Goal: Transaction & Acquisition: Purchase product/service

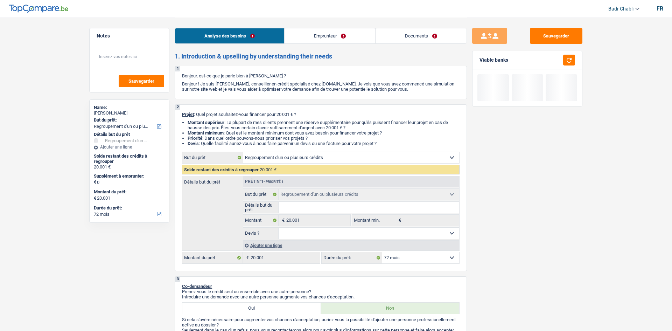
select select "refinancing"
select select "72"
select select "refinancing"
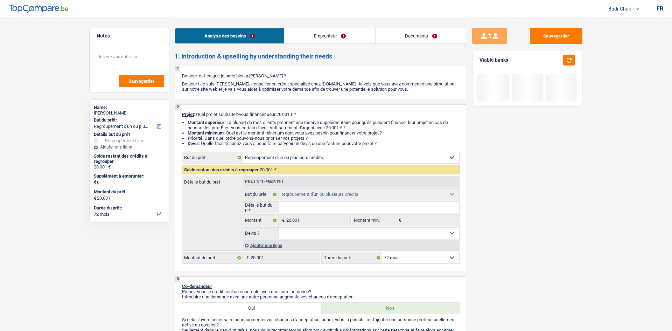
select select "72"
select select "worker"
select select "netSalary"
select select "liveWithParents"
select select "refinancing"
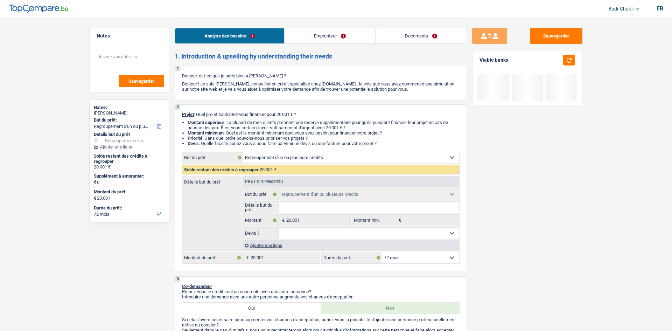
select select "refinancing"
select select "72"
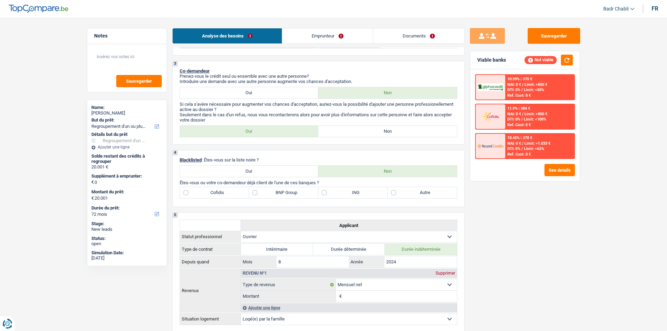
scroll to position [210, 0]
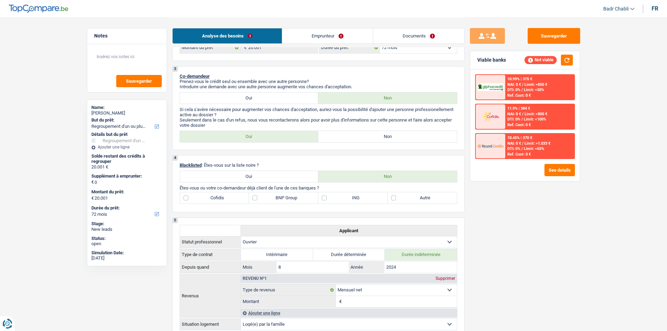
click at [383, 129] on div "3 Co-demandeur Prenez-vous le crédit seul ou ensemble avec une autre personne? …" at bounding box center [318, 108] width 292 height 84
click at [380, 140] on label "Non" at bounding box center [387, 136] width 139 height 11
click at [380, 140] on input "Non" at bounding box center [387, 136] width 139 height 11
radio input "true"
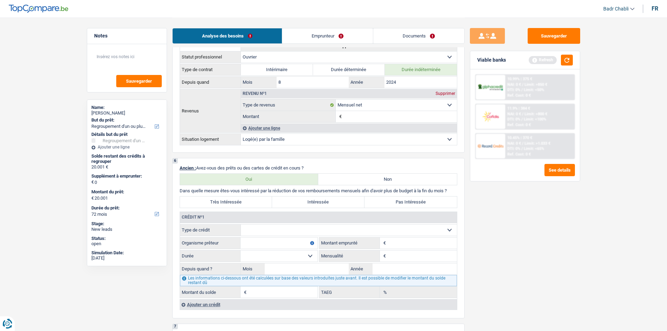
scroll to position [455, 0]
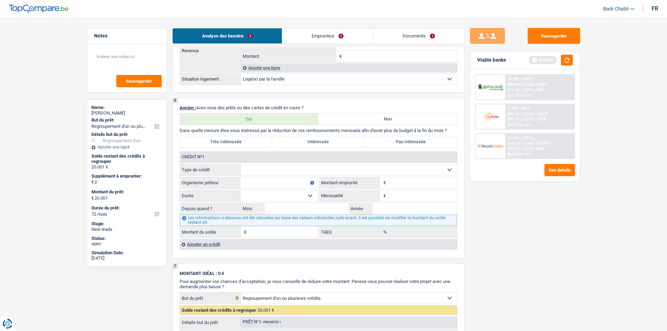
click at [274, 171] on select "Carte ou ouverture de crédit Prêt hypothécaire Vente à tempérament Prêt à tempé…" at bounding box center [349, 169] width 216 height 11
click at [267, 168] on select "Carte ou ouverture de crédit Prêt hypothécaire Vente à tempérament Prêt à tempé…" at bounding box center [349, 169] width 216 height 11
click at [214, 247] on div "Ajouter un crédit" at bounding box center [318, 244] width 277 height 11
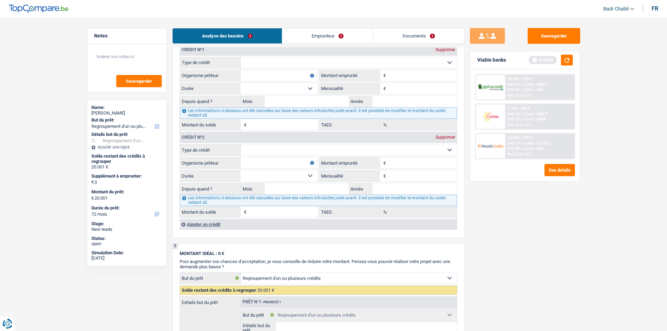
scroll to position [630, 0]
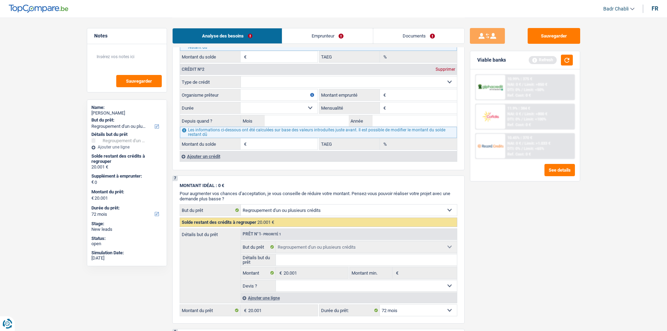
click at [207, 157] on div "Ajouter un crédit" at bounding box center [318, 156] width 277 height 11
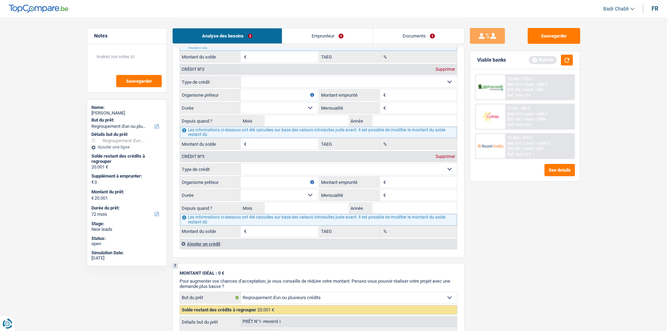
click at [208, 246] on div "Ajouter un crédit" at bounding box center [318, 244] width 277 height 11
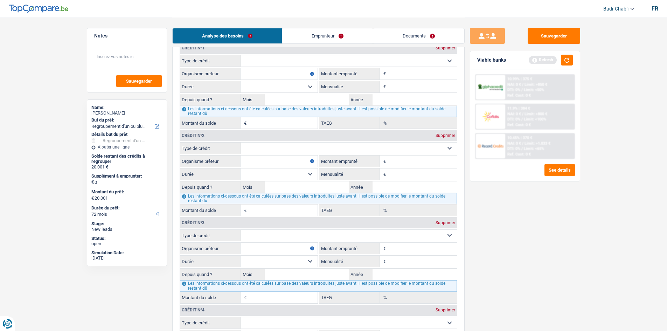
scroll to position [455, 0]
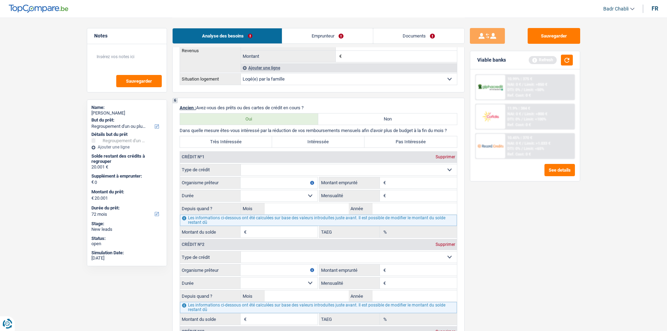
click at [304, 201] on select "12 mois 18 mois 24 mois Sélectionner une option" at bounding box center [279, 195] width 77 height 11
drag, startPoint x: 304, startPoint y: 200, endPoint x: 306, endPoint y: 188, distance: 11.7
click at [304, 200] on select "12 mois 18 mois 24 mois Sélectionner une option" at bounding box center [279, 195] width 77 height 11
click at [309, 174] on select "Carte ou ouverture de crédit Prêt hypothécaire Vente à tempérament Prêt à tempé…" at bounding box center [349, 169] width 216 height 11
select select "personalLoan"
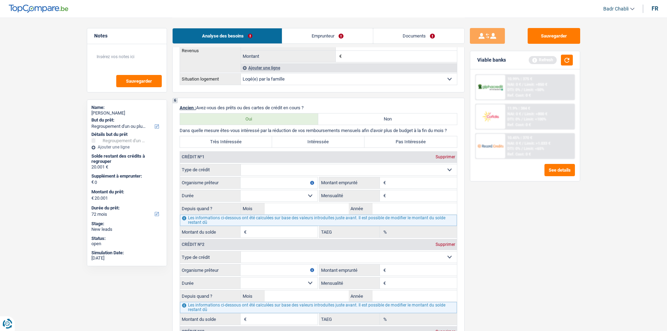
type input "0"
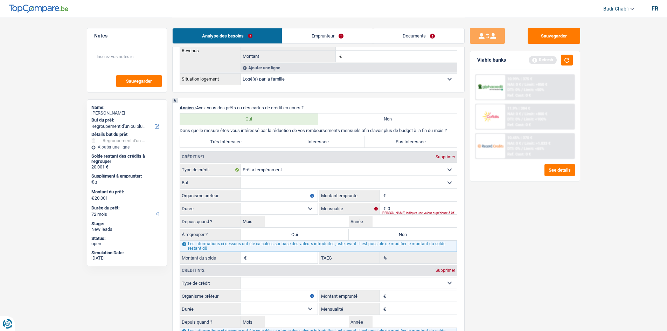
scroll to position [560, 0]
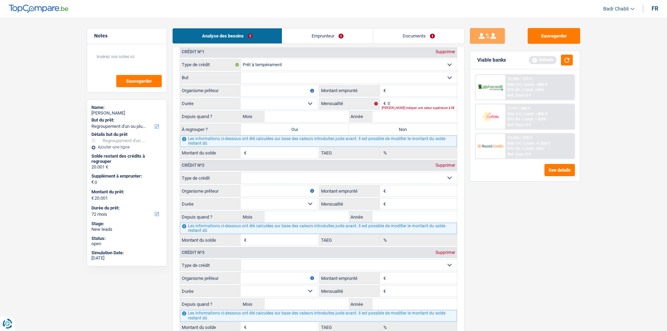
click at [297, 179] on select "Carte ou ouverture de crédit Prêt hypothécaire Vente à tempérament Prêt à tempé…" at bounding box center [349, 177] width 216 height 11
select select "personalLoan"
type input "0"
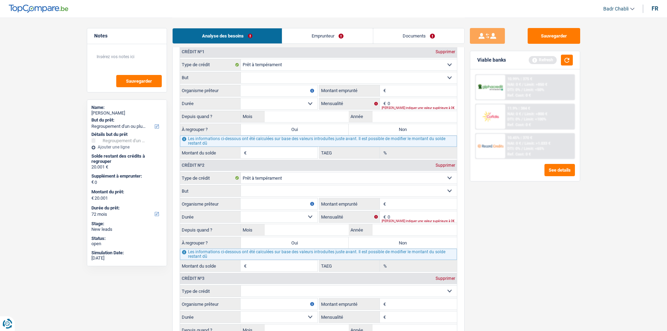
scroll to position [665, 0]
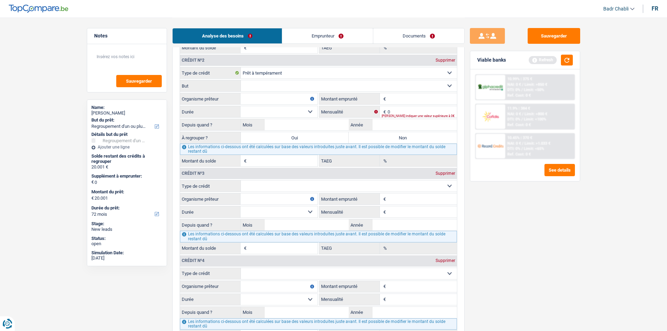
click at [308, 188] on select "Carte ou ouverture de crédit Prêt hypothécaire Vente à tempérament Prêt à tempé…" at bounding box center [349, 185] width 216 height 11
select select "cardOrCredit"
type input "0"
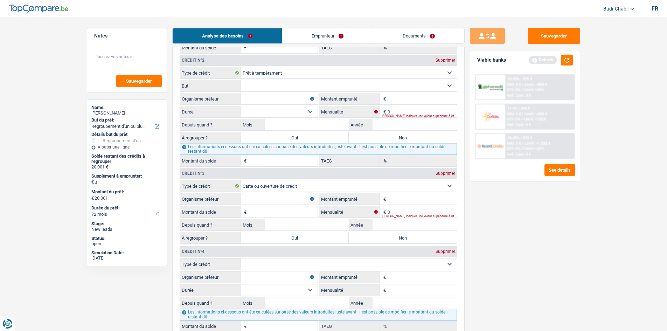
click at [288, 263] on select "Carte ou ouverture de crédit Prêt hypothécaire Vente à tempérament Prêt à tempé…" at bounding box center [349, 263] width 216 height 11
select select "cardOrCredit"
type input "0"
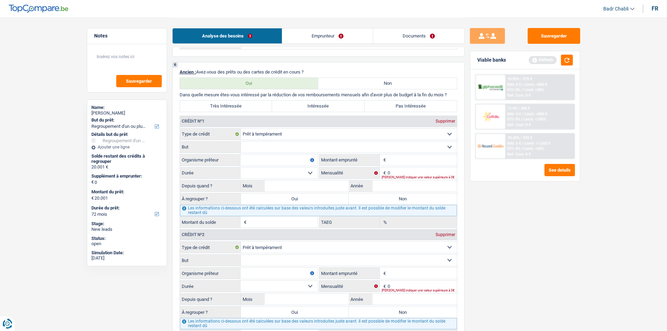
scroll to position [490, 0]
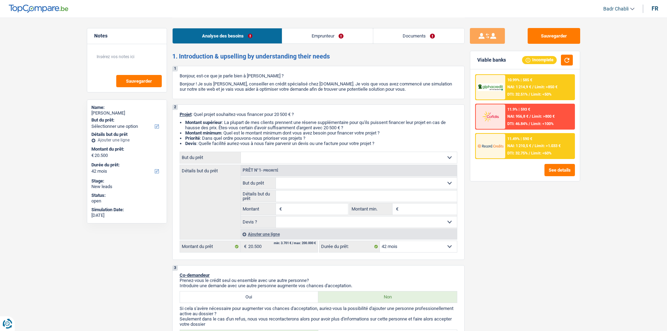
select select "42"
select select "independent"
select select "netSalary"
select select "liveWithParents"
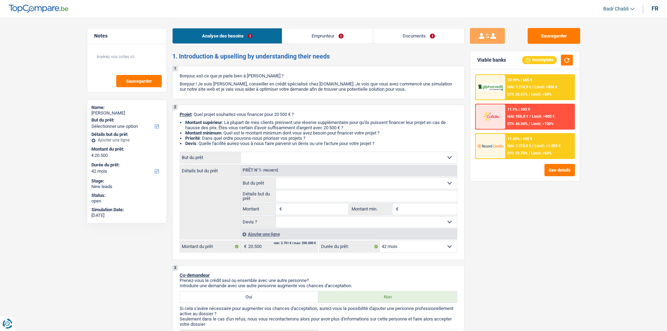
select select "42"
click at [272, 161] on select "Confort maison: meubles, textile, peinture, électroménager, outillage non-profe…" at bounding box center [349, 157] width 216 height 11
select select "car"
click at [241, 152] on select "Confort maison: meubles, textile, peinture, électroménager, outillage non-profe…" at bounding box center [349, 157] width 216 height 11
select select "car"
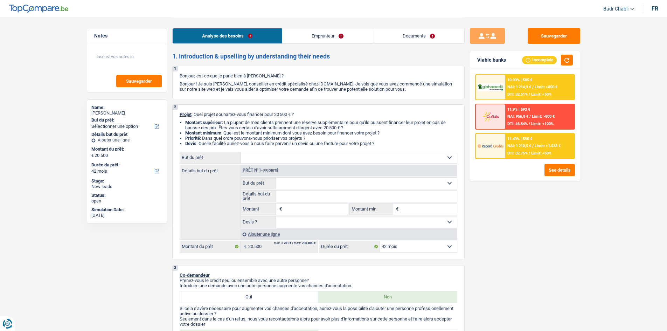
select select "60"
select select "car"
type input "20.500"
select select "60"
select select "car"
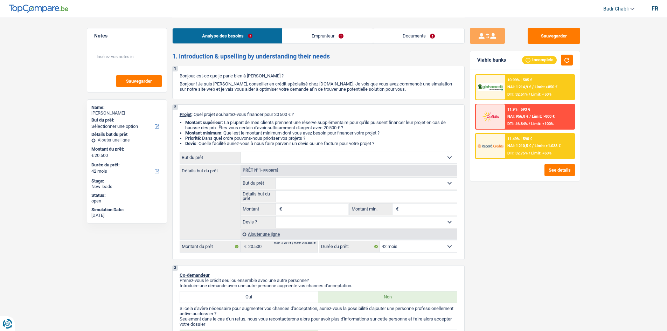
select select "car"
type input "20.500"
select select "60"
select select "car"
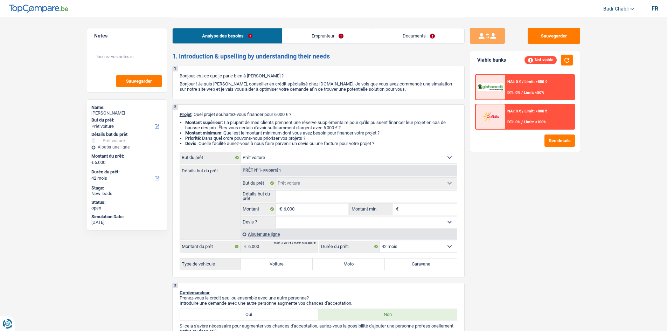
select select "car"
select select "42"
select select "car"
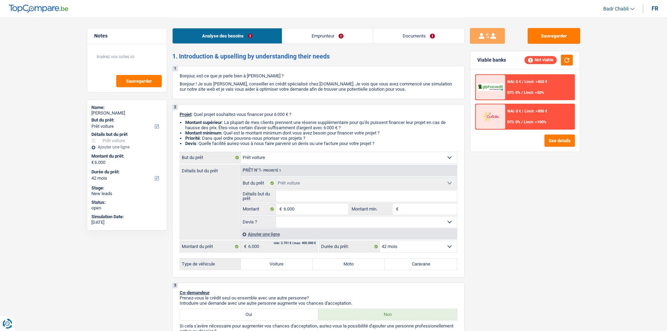
select select "42"
select select "privateEmployee"
select select "familyAllowances"
select select "netSalary"
select select "mealVouchers"
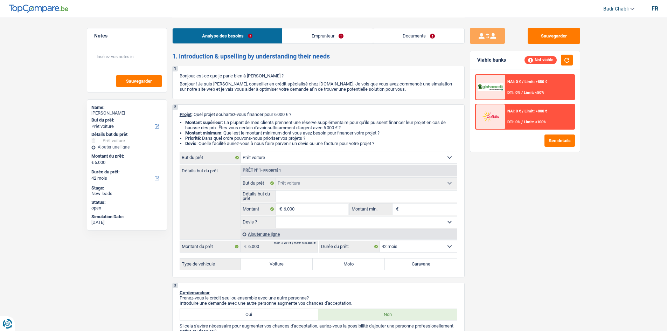
select select "rents"
select select "car"
select select "42"
click at [302, 224] on select "Oui Non Non répondu Sélectionner une option" at bounding box center [366, 221] width 181 height 11
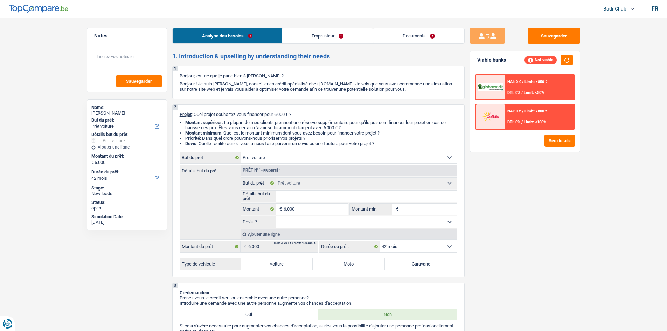
select select "false"
click at [276, 216] on select "Oui Non Non répondu Sélectionner une option" at bounding box center [366, 221] width 181 height 11
select select "false"
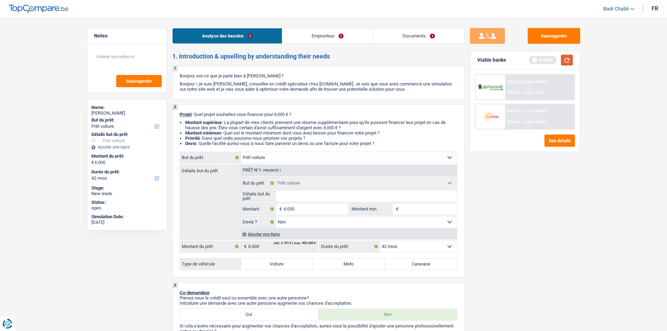
click at [566, 55] on button "button" at bounding box center [567, 60] width 12 height 11
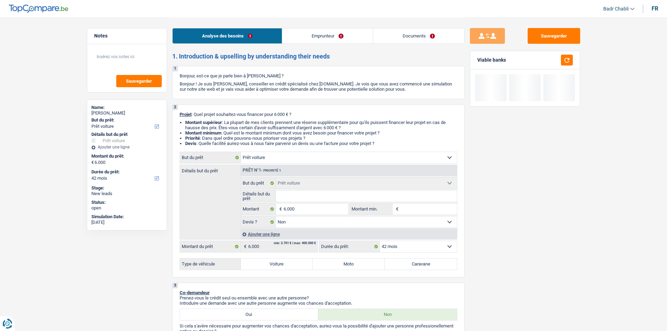
click at [298, 268] on label "Voiture" at bounding box center [277, 263] width 72 height 11
click at [298, 268] on input "Voiture" at bounding box center [277, 263] width 72 height 11
radio input "true"
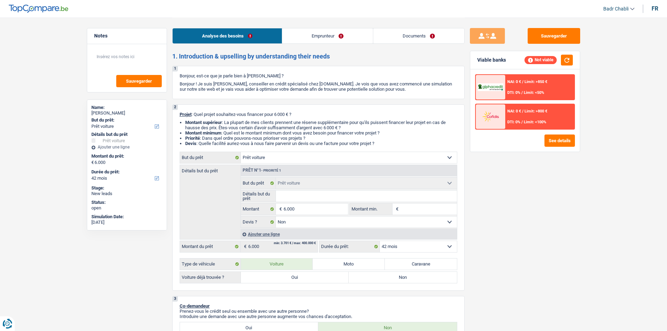
click at [382, 277] on label "Non" at bounding box center [403, 277] width 108 height 11
click at [382, 277] on input "Non" at bounding box center [403, 277] width 108 height 11
radio input "true"
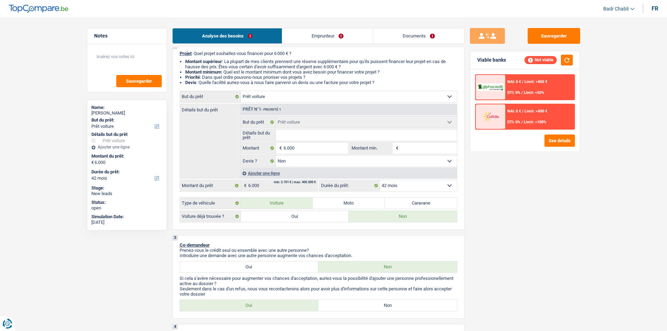
scroll to position [175, 0]
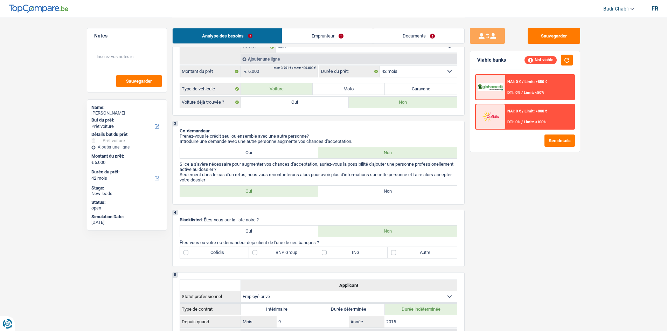
click at [374, 193] on label "Non" at bounding box center [387, 191] width 139 height 11
click at [374, 193] on input "Non" at bounding box center [387, 191] width 139 height 11
radio input "true"
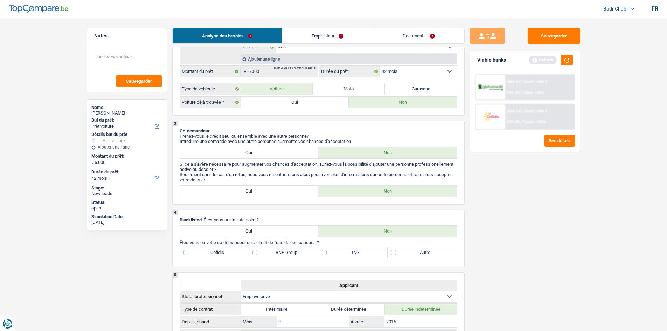
click at [430, 39] on link "Documents" at bounding box center [418, 35] width 91 height 15
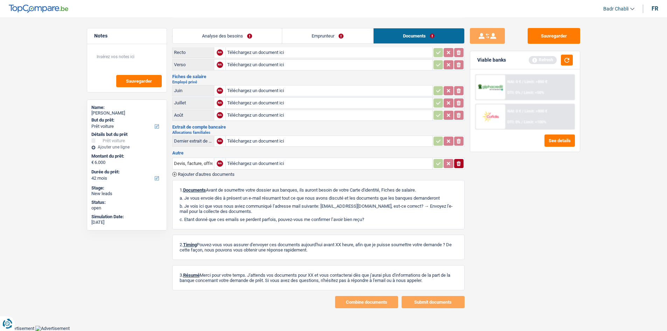
click at [339, 39] on link "Emprunteur" at bounding box center [327, 35] width 91 height 15
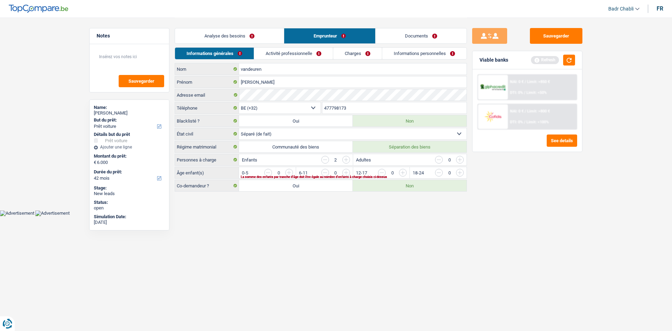
click at [262, 36] on link "Analyse des besoins" at bounding box center [229, 35] width 109 height 15
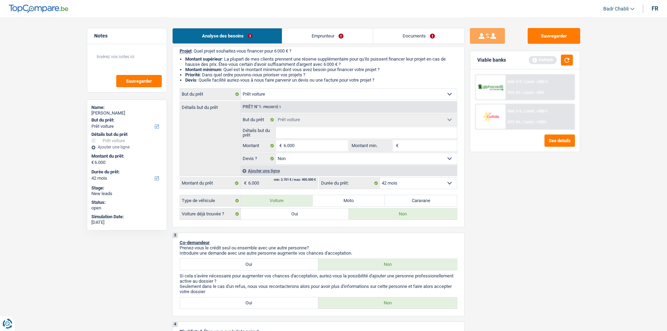
scroll to position [140, 0]
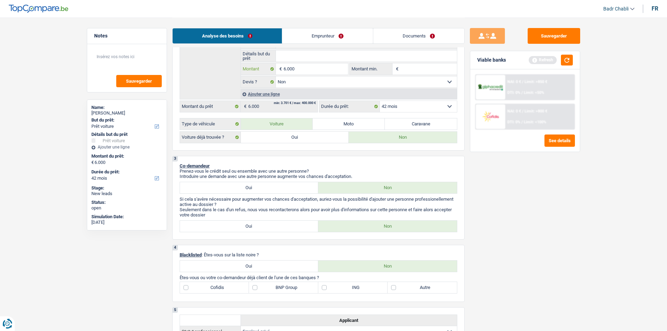
click at [309, 72] on input "6.000" at bounding box center [316, 68] width 64 height 11
click at [435, 70] on input "Montant min." at bounding box center [428, 68] width 57 height 11
paste input "6.000"
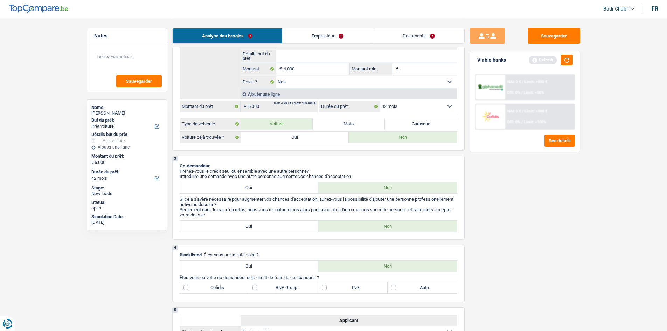
type input "6.000"
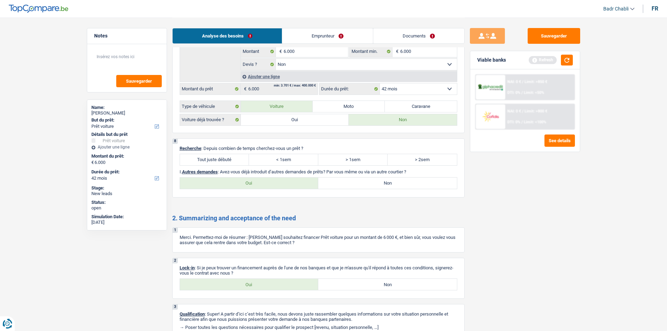
scroll to position [764, 0]
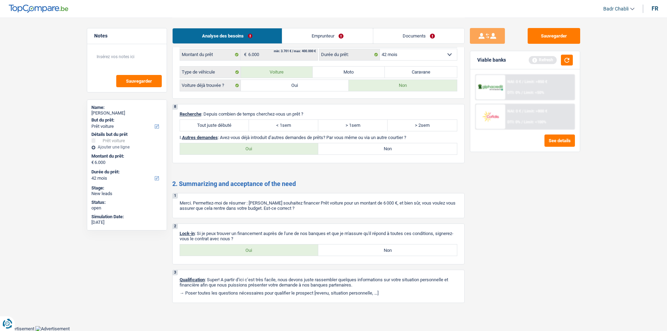
type input "6.000"
click at [228, 122] on label "Tout juste débuté" at bounding box center [214, 125] width 69 height 11
click at [228, 122] on input "Tout juste débuté" at bounding box center [214, 125] width 69 height 11
radio input "true"
click at [396, 150] on label "Non" at bounding box center [387, 148] width 139 height 11
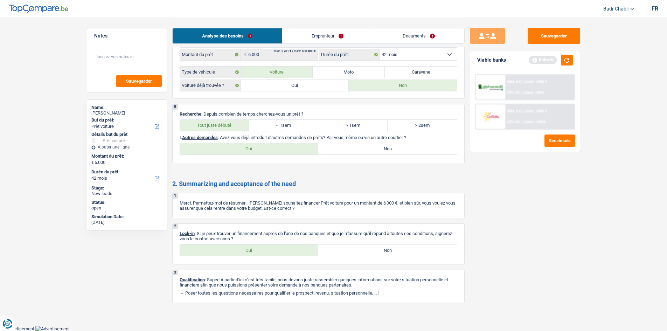
click at [396, 150] on input "Non" at bounding box center [387, 148] width 139 height 11
radio input "true"
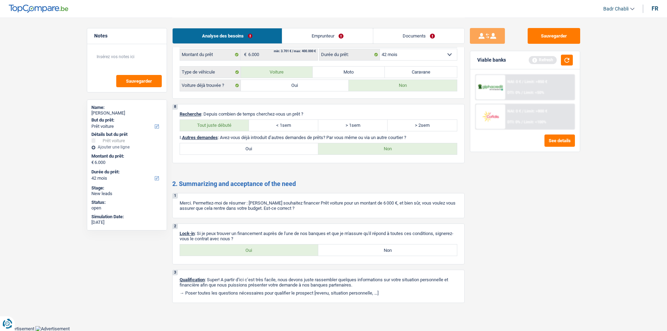
click at [303, 245] on label "Oui" at bounding box center [249, 249] width 139 height 11
click at [303, 245] on input "Oui" at bounding box center [249, 249] width 139 height 11
radio input "true"
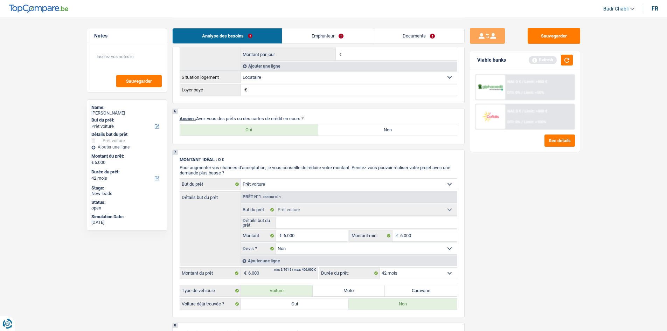
scroll to position [484, 0]
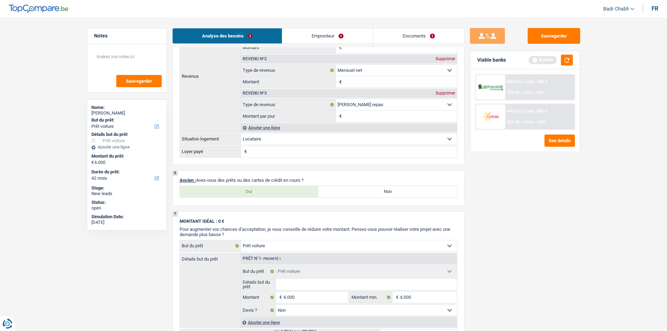
click at [267, 187] on label "Oui" at bounding box center [249, 191] width 139 height 11
click at [267, 187] on input "Oui" at bounding box center [249, 191] width 139 height 11
radio input "true"
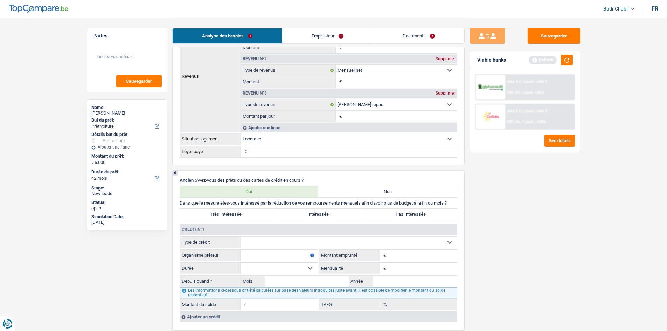
click at [279, 240] on select "Carte ou ouverture de crédit Prêt hypothécaire Vente à tempérament Prêt à tempé…" at bounding box center [349, 242] width 216 height 11
select select "cardOrCredit"
type input "0"
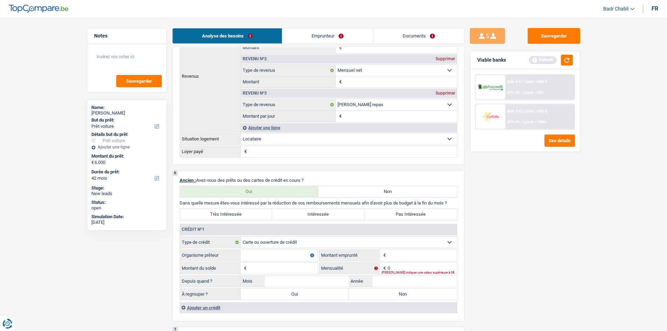
click at [294, 257] on input "Organisme prêteur" at bounding box center [279, 255] width 77 height 11
type input "ING"
type input "1.500"
type input "1"
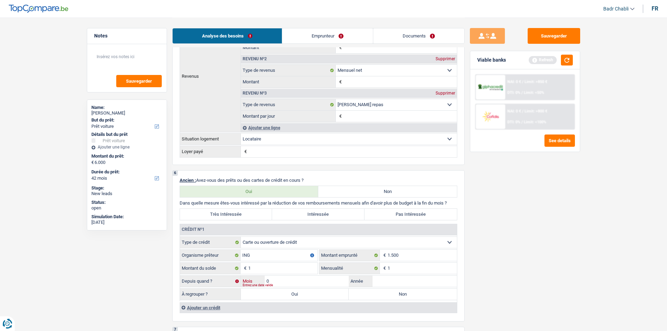
type input "01"
type input "2023"
click at [429, 297] on label "Non" at bounding box center [403, 294] width 108 height 11
click at [429, 297] on input "Non" at bounding box center [403, 294] width 108 height 11
radio input "true"
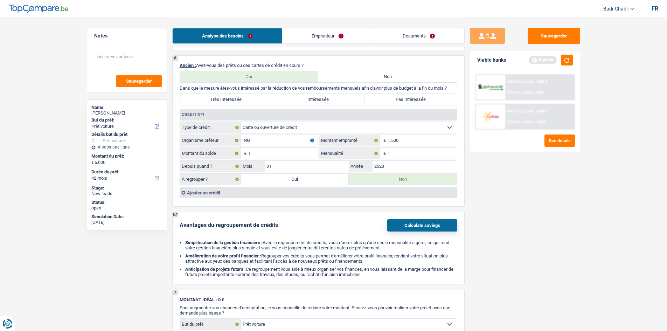
scroll to position [659, 0]
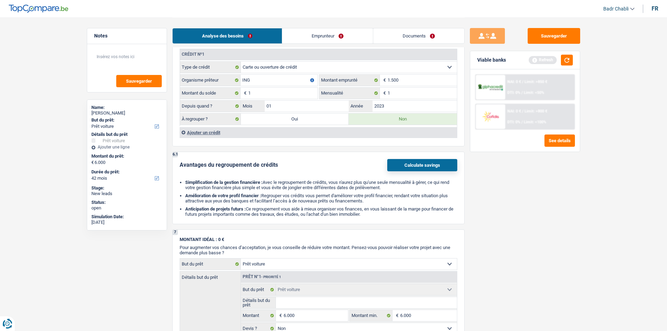
click at [213, 135] on div "Ajouter un crédit" at bounding box center [318, 132] width 277 height 11
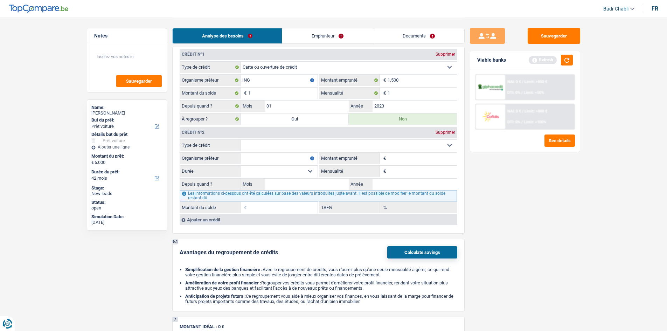
click at [272, 144] on select "Carte ou ouverture de crédit Prêt hypothécaire Vente à tempérament Prêt à tempé…" at bounding box center [349, 145] width 216 height 11
select select "cardOrCredit"
type input "0"
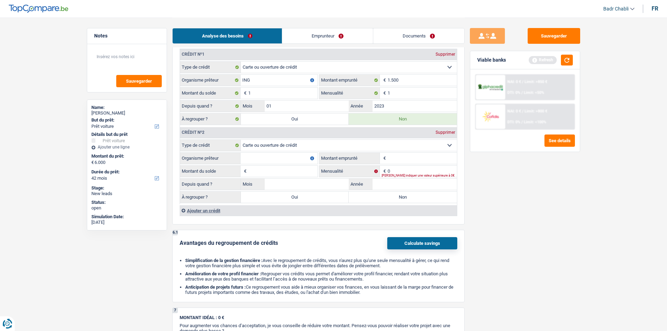
click at [281, 159] on input "Organisme prêteur" at bounding box center [279, 158] width 77 height 11
type input "Beobank"
type input "750"
type input "1"
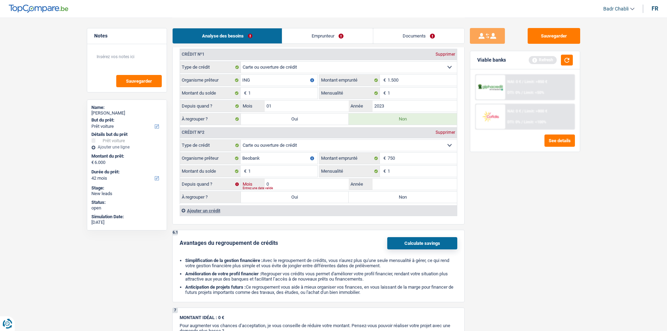
type input "02"
type input "2024"
click at [374, 201] on label "Non" at bounding box center [403, 197] width 108 height 11
click at [374, 201] on input "Non" at bounding box center [403, 197] width 108 height 11
radio input "true"
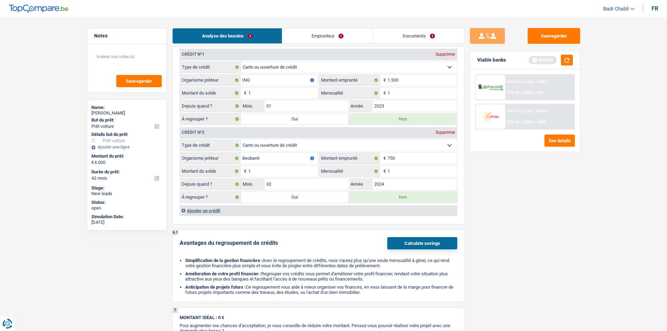
click at [221, 212] on div "Ajouter un crédit" at bounding box center [318, 210] width 277 height 11
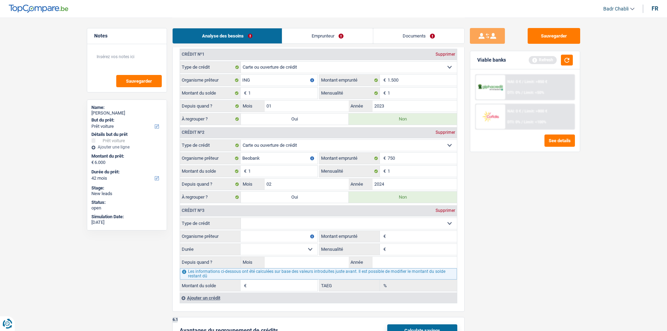
click at [291, 226] on select "Carte ou ouverture de crédit Prêt hypothécaire Vente à tempérament Prêt à tempé…" at bounding box center [349, 223] width 216 height 11
select select "cardOrCredit"
type input "0"
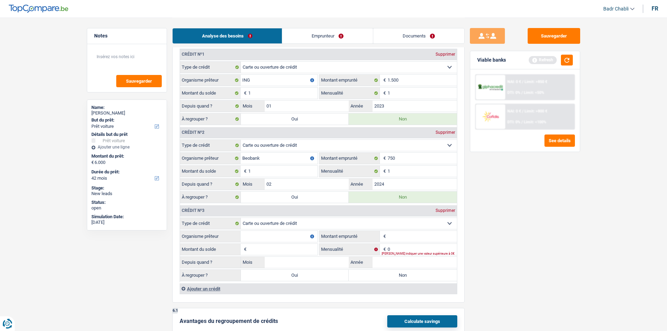
click at [291, 235] on input "Organisme prêteur" at bounding box center [279, 236] width 77 height 11
type input "s"
type input "Santander"
type input "1.250"
type input "1"
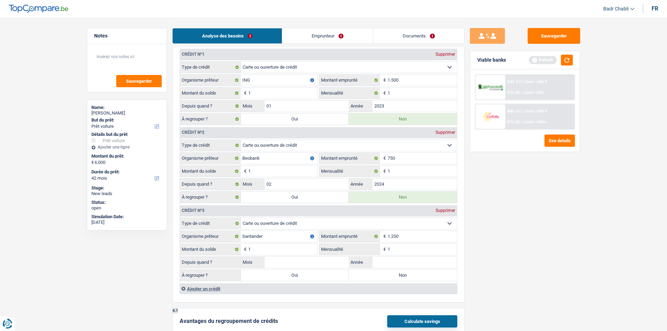
type input "1"
type input "01"
type input "2023"
click at [388, 278] on label "Non" at bounding box center [403, 275] width 108 height 11
click at [388, 278] on input "Non" at bounding box center [403, 275] width 108 height 11
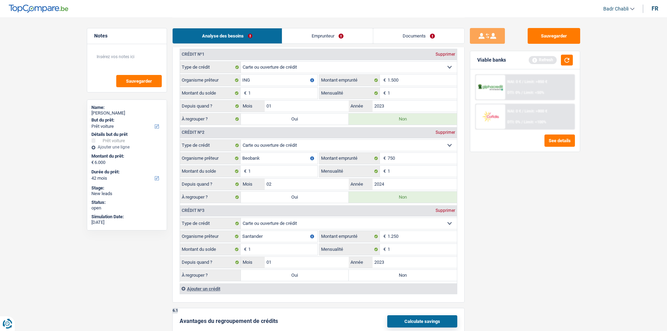
radio input "true"
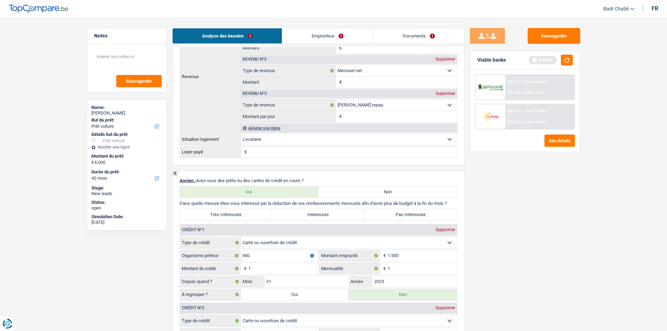
scroll to position [483, 0]
click at [413, 215] on label "Pas Intéressée" at bounding box center [411, 214] width 92 height 11
click at [413, 215] on input "Pas Intéressée" at bounding box center [411, 214] width 92 height 11
radio input "true"
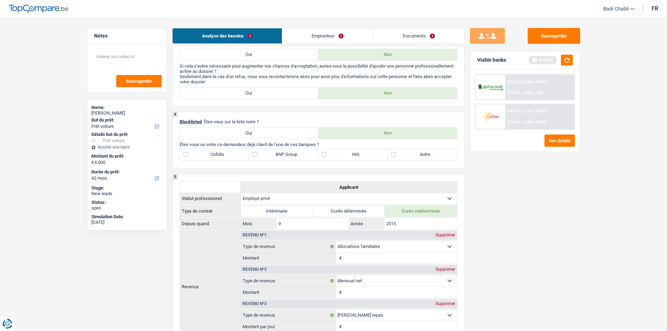
scroll to position [273, 0]
click at [336, 155] on label "ING" at bounding box center [352, 154] width 69 height 11
click at [336, 155] on input "ING" at bounding box center [352, 154] width 69 height 11
checkbox input "true"
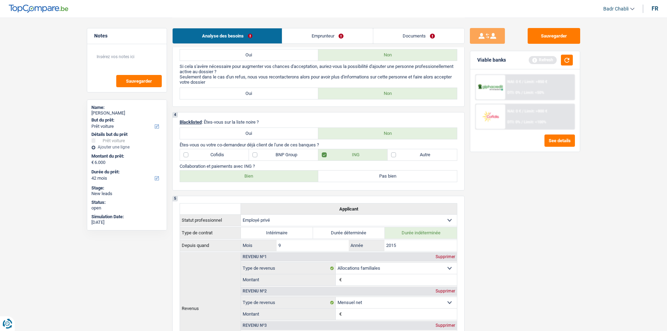
click at [271, 178] on label "Bien" at bounding box center [249, 176] width 139 height 11
click at [271, 178] on input "Bien" at bounding box center [249, 176] width 139 height 11
radio input "true"
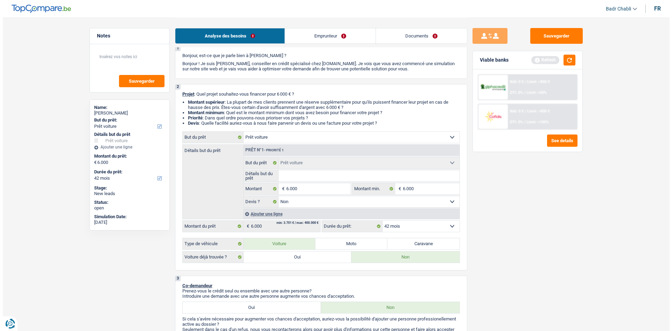
scroll to position [0, 0]
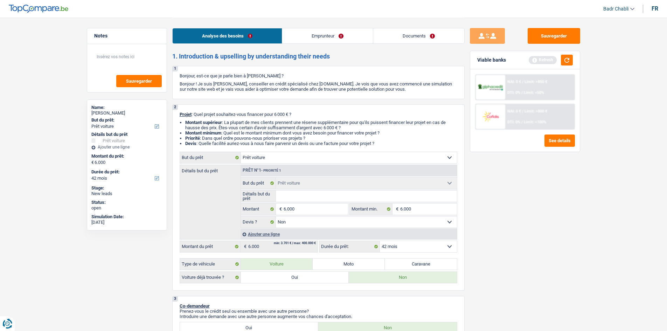
click at [301, 29] on link "Emprunteur" at bounding box center [327, 35] width 91 height 15
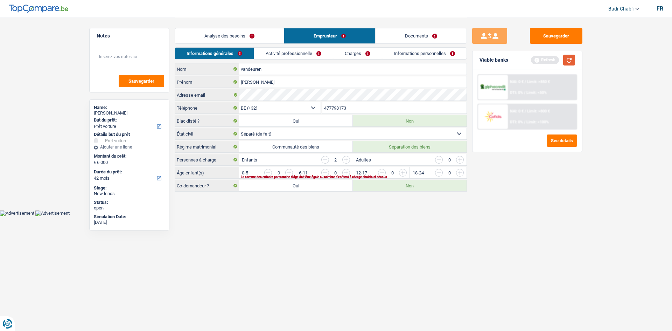
click at [567, 60] on button "button" at bounding box center [570, 60] width 12 height 11
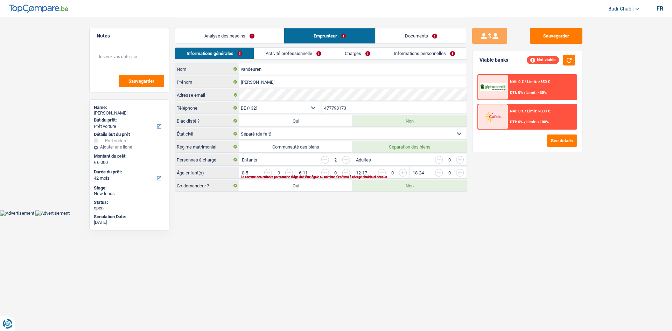
click at [272, 137] on select "Célibataire Marié(e) Cohabitant(e) légal(e) Divorcé(e) Veuf(ve) Séparé (de fait…" at bounding box center [353, 133] width 228 height 11
select select "single"
click at [239, 128] on select "Célibataire Marié(e) Cohabitant(e) légal(e) Divorcé(e) Veuf(ve) Séparé (de fait…" at bounding box center [353, 133] width 228 height 11
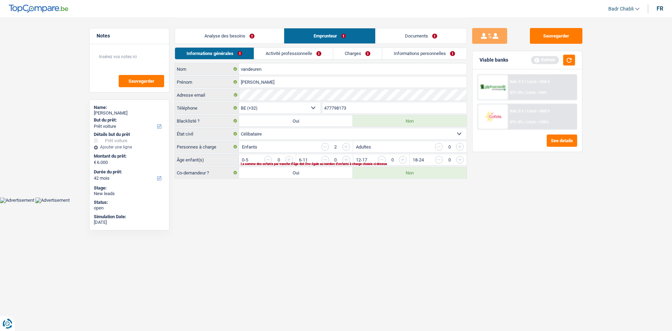
click at [324, 142] on div "Enfants 2" at bounding box center [295, 146] width 113 height 11
click at [324, 146] on input "button" at bounding box center [326, 147] width 8 height 8
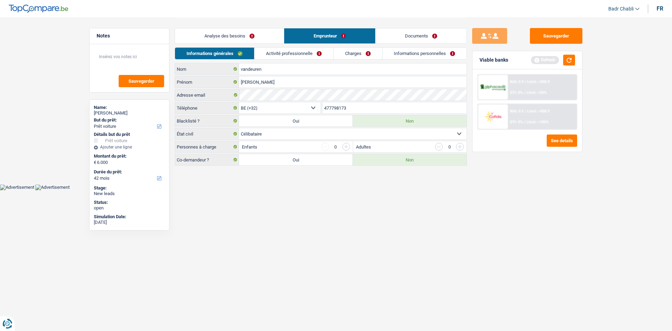
click at [278, 51] on link "Activité professionnelle" at bounding box center [294, 54] width 79 height 12
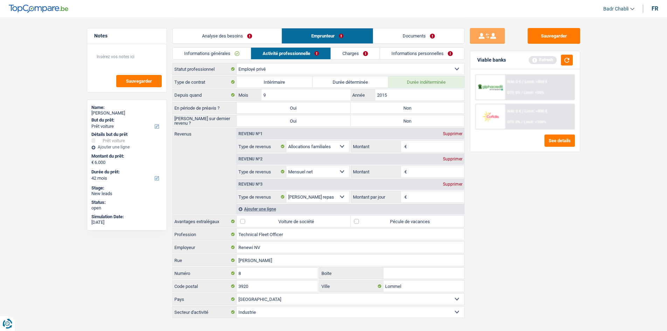
click at [397, 108] on label "Non" at bounding box center [408, 107] width 114 height 11
click at [397, 108] on input "Non" at bounding box center [408, 107] width 114 height 11
radio input "true"
click at [394, 117] on label "Non" at bounding box center [408, 120] width 114 height 11
click at [394, 117] on input "Non" at bounding box center [408, 120] width 114 height 11
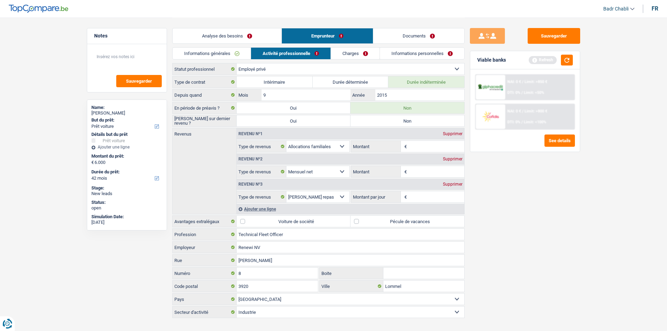
radio input "true"
click at [127, 56] on textarea at bounding box center [127, 59] width 70 height 21
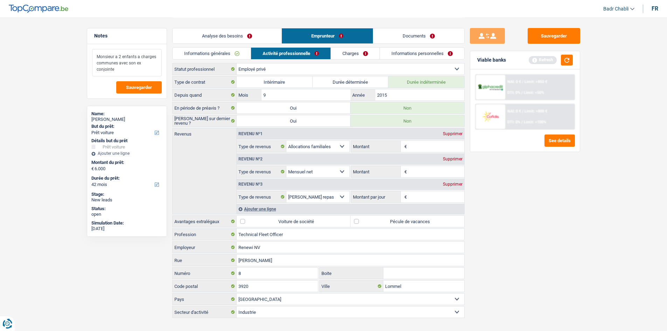
type textarea "Monsieur a 2 enfants a charges communes avec son ex conjointe"
click at [355, 220] on label "Pécule de vacances" at bounding box center [408, 221] width 114 height 11
click at [355, 220] on input "Pécule de vacances" at bounding box center [408, 221] width 114 height 11
checkbox input "true"
click at [260, 219] on label "Voiture de société" at bounding box center [294, 221] width 114 height 11
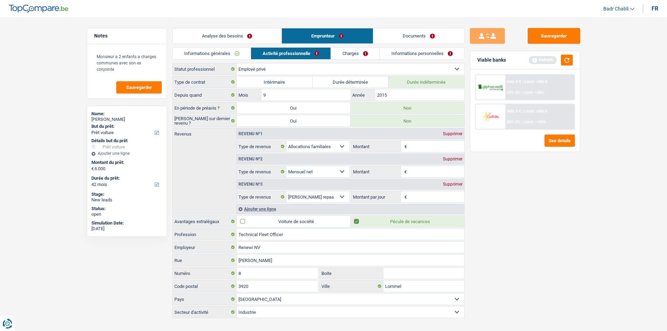
click at [260, 219] on input "Voiture de société" at bounding box center [294, 221] width 114 height 11
checkbox input "true"
click at [429, 171] on input "Montant" at bounding box center [437, 171] width 56 height 11
type input "3.094"
click at [426, 194] on input "Montant par jour" at bounding box center [437, 196] width 56 height 11
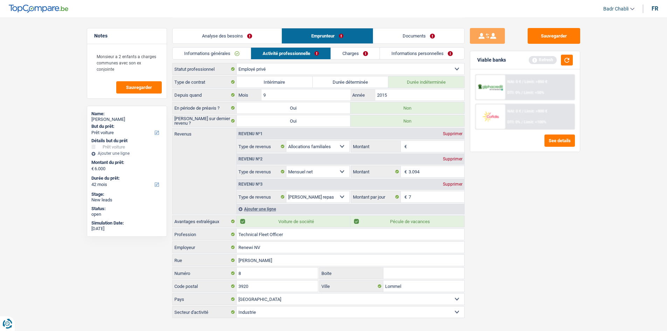
type input "7,0"
click at [427, 146] on input "Montant" at bounding box center [437, 146] width 56 height 11
click at [453, 132] on div "Supprimer" at bounding box center [452, 134] width 23 height 4
select select "netSalary"
type input "3.094"
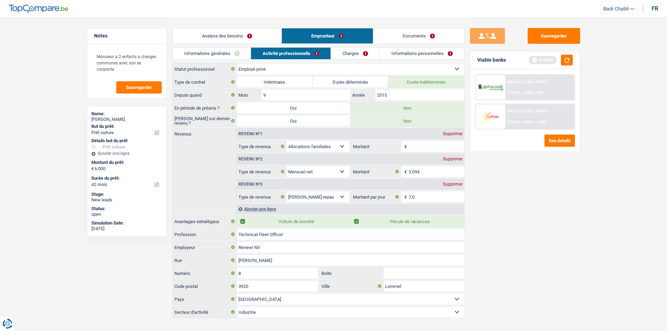
select select "mealVouchers"
type input "7,0"
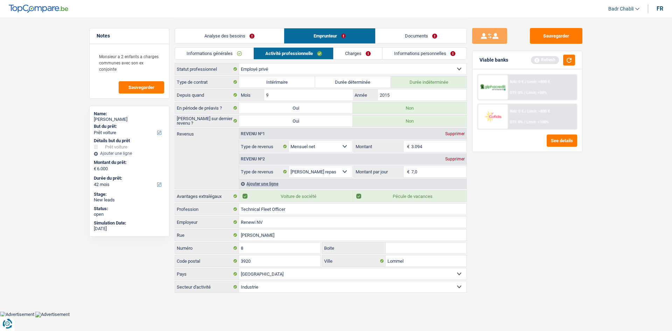
click at [346, 55] on link "Charges" at bounding box center [358, 54] width 49 height 12
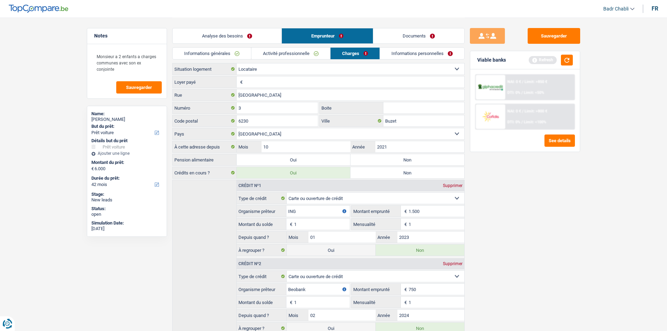
drag, startPoint x: 346, startPoint y: 55, endPoint x: 534, endPoint y: 233, distance: 258.2
click at [534, 233] on div "Sauvegarder Viable banks Refresh NAI: 0 € / Limit: >850 € DTI: 0% / Limit: <50%…" at bounding box center [525, 174] width 121 height 292
click at [269, 86] on input "Loyer payé" at bounding box center [354, 81] width 220 height 11
type input "997"
click at [380, 158] on label "Non" at bounding box center [408, 159] width 114 height 11
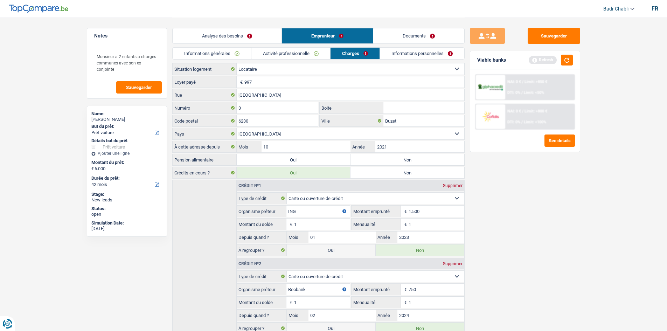
click at [380, 158] on input "Non" at bounding box center [408, 159] width 114 height 11
radio input "true"
click at [420, 51] on link "Informations personnelles" at bounding box center [422, 54] width 84 height 12
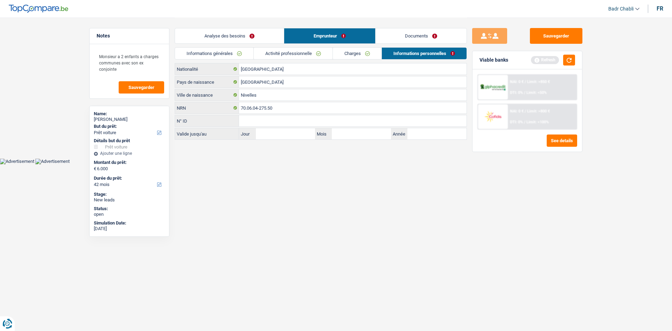
click at [422, 33] on link "Documents" at bounding box center [421, 35] width 91 height 15
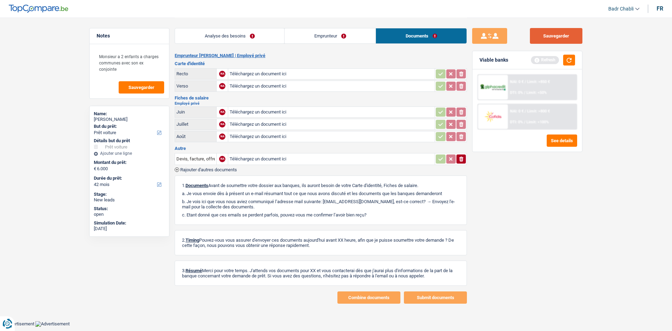
click at [554, 34] on button "Sauvegarder" at bounding box center [556, 36] width 53 height 16
click at [556, 36] on button "Sauvegarder" at bounding box center [556, 36] width 53 height 16
click at [551, 37] on button "Sauvegarder" at bounding box center [556, 36] width 53 height 16
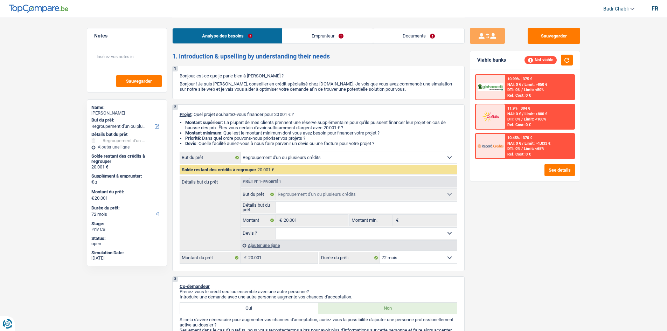
select select "refinancing"
select select "72"
select select "refinancing"
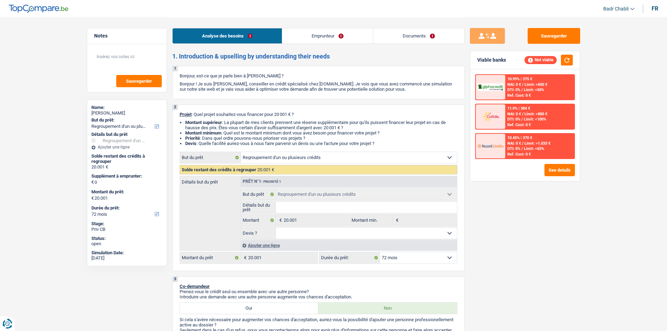
select select "72"
select select "worker"
select select "netSalary"
select select "liveWithParents"
select select "refinancing"
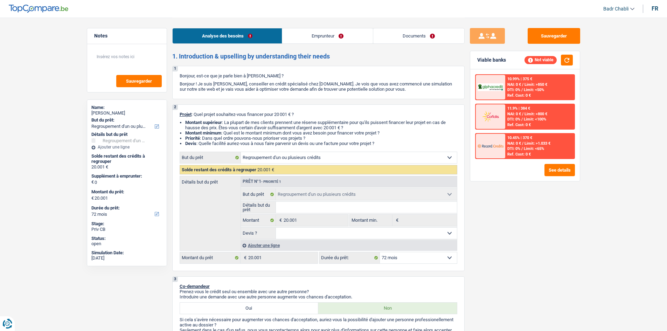
select select "refinancing"
select select "72"
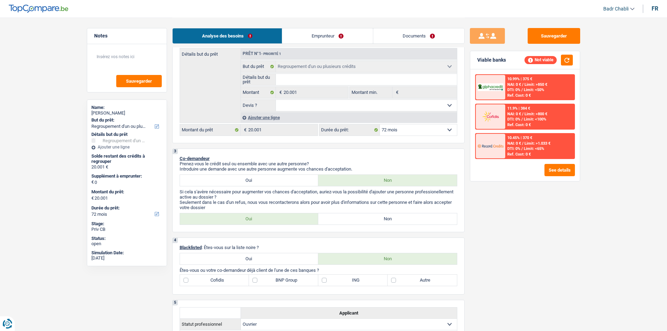
scroll to position [175, 0]
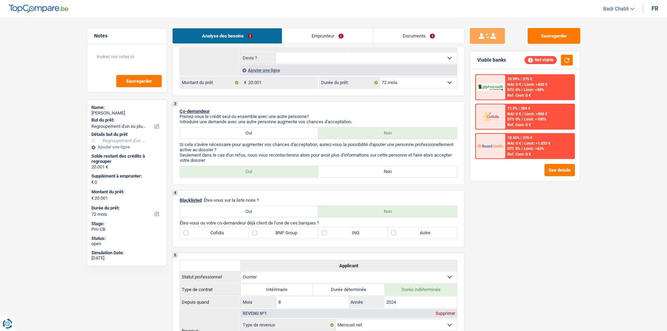
click at [374, 178] on div "3 Co-demandeur Prenez-vous le crédit seul ou ensemble avec une autre personne? …" at bounding box center [318, 143] width 292 height 84
click at [372, 174] on label "Non" at bounding box center [387, 171] width 139 height 11
click at [372, 174] on input "Non" at bounding box center [387, 171] width 139 height 11
radio input "true"
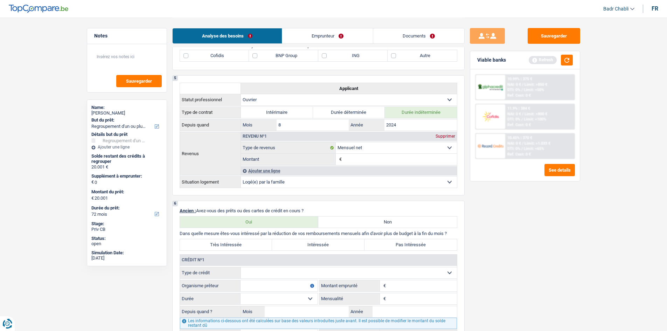
scroll to position [525, 0]
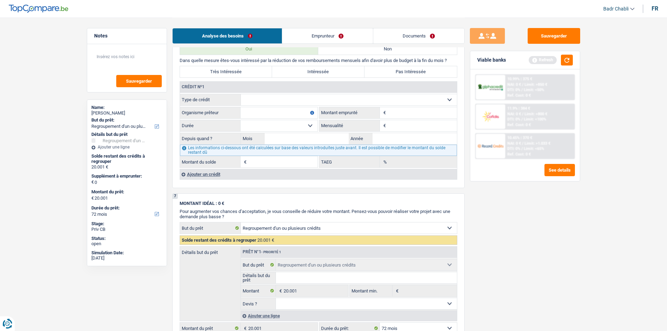
click at [206, 178] on div "Ajouter un crédit" at bounding box center [318, 174] width 277 height 11
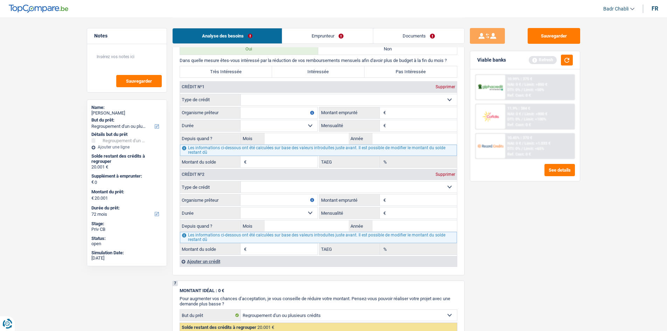
click at [214, 260] on div "Ajouter un crédit" at bounding box center [318, 261] width 277 height 11
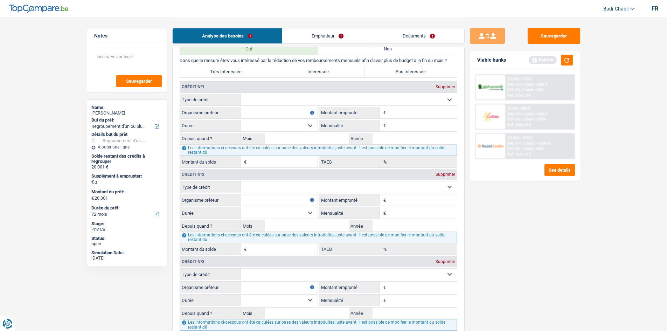
scroll to position [630, 0]
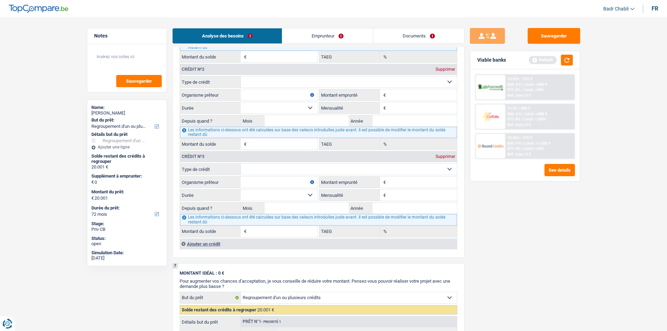
click at [215, 243] on div "Ajouter un crédit" at bounding box center [318, 244] width 277 height 11
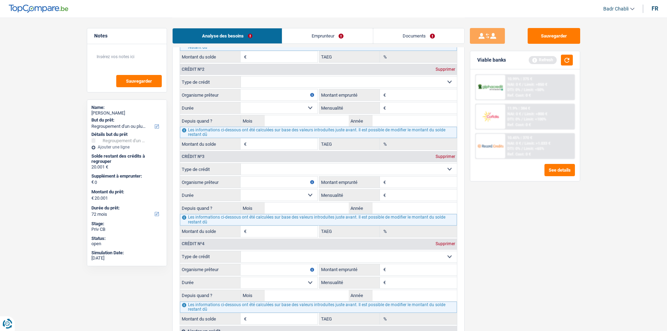
scroll to position [525, 0]
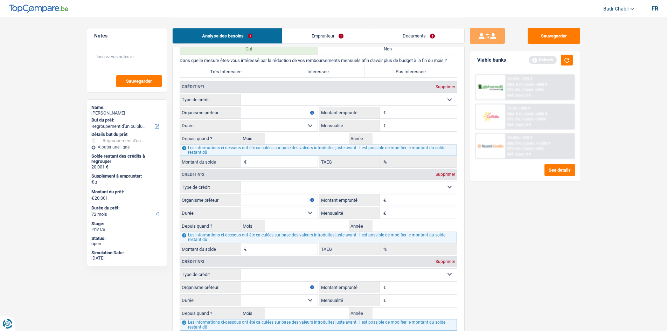
click at [292, 102] on select "Carte ou ouverture de crédit Prêt hypothécaire Vente à tempérament Prêt à tempé…" at bounding box center [349, 99] width 216 height 11
select select "cardOrCredit"
type input "0"
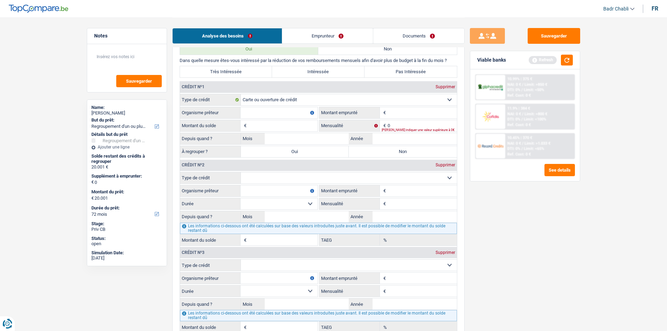
click at [263, 179] on select "Carte ou ouverture de crédit Prêt hypothécaire Vente à tempérament Prêt à tempé…" at bounding box center [349, 177] width 216 height 11
select select "cardOrCredit"
type input "0"
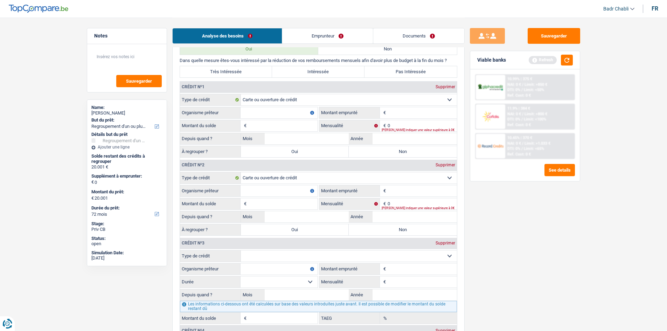
click at [280, 257] on select "Carte ou ouverture de crédit Prêt hypothécaire Vente à tempérament Prêt à tempé…" at bounding box center [349, 255] width 216 height 11
select select "personalSale"
type input "0"
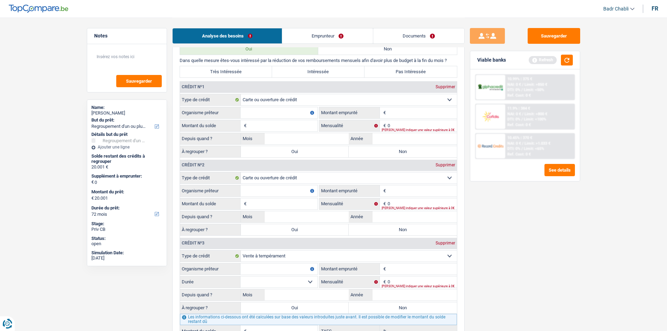
drag, startPoint x: 287, startPoint y: 256, endPoint x: 289, endPoint y: 261, distance: 4.9
click at [287, 256] on select "Carte ou ouverture de crédit Prêt hypothécaire Vente à tempérament Prêt à tempé…" at bounding box center [349, 255] width 216 height 11
select select "personalLoan"
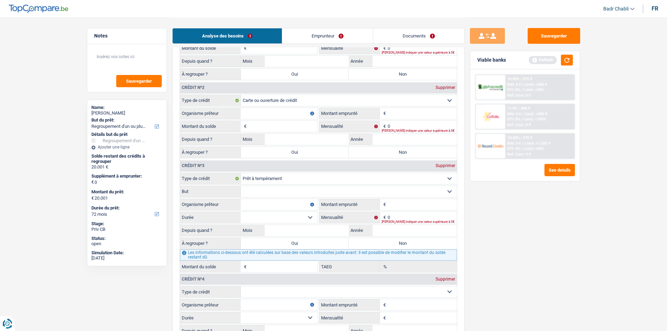
scroll to position [665, 0]
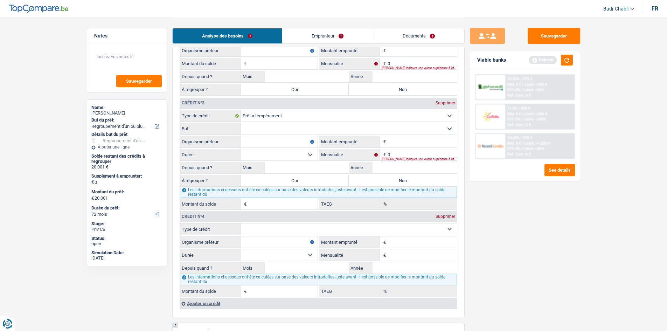
click at [282, 234] on select "Carte ou ouverture de crédit Prêt hypothécaire Vente à tempérament Prêt à tempé…" at bounding box center [349, 228] width 216 height 11
select select "personalLoan"
type input "0"
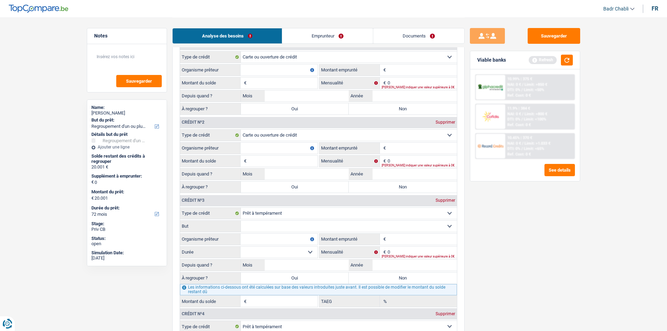
scroll to position [560, 0]
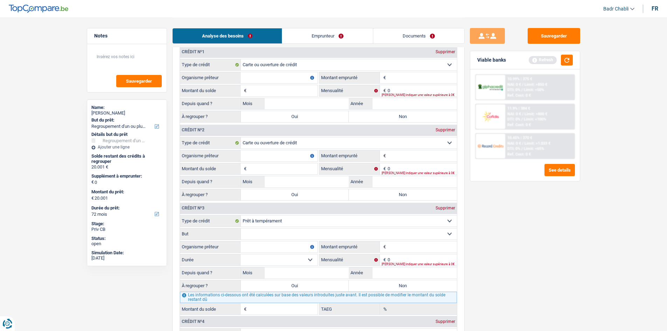
click at [278, 79] on input "Organisme prêteur" at bounding box center [279, 77] width 77 height 11
type input "Rondo BNP"
click at [257, 157] on input "Organisme prêteur" at bounding box center [279, 155] width 77 height 11
type input "Cofidis"
click at [400, 81] on input "Montant" at bounding box center [422, 77] width 69 height 11
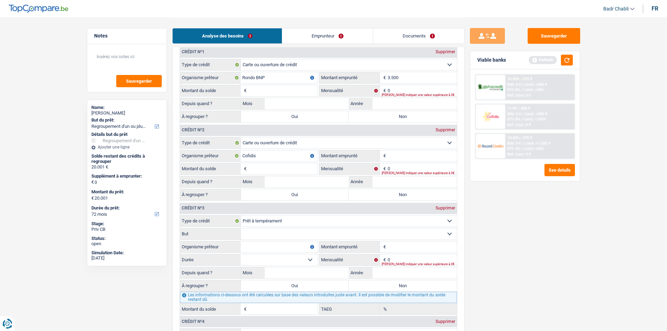
type input "3.500"
click at [284, 95] on input "Montant du solde" at bounding box center [282, 90] width 69 height 11
type input "3.500"
click at [400, 94] on div "Veuillez indiquer une valeur supérieure à 0€" at bounding box center [419, 95] width 75 height 3
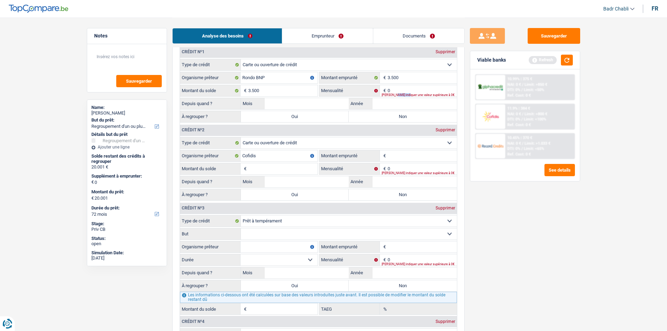
click at [400, 94] on div "Veuillez indiquer une valeur supérieure à 0€" at bounding box center [419, 95] width 75 height 3
click at [401, 88] on input "0" at bounding box center [422, 90] width 69 height 11
type input "90"
click at [318, 108] on input "Mois" at bounding box center [307, 103] width 84 height 11
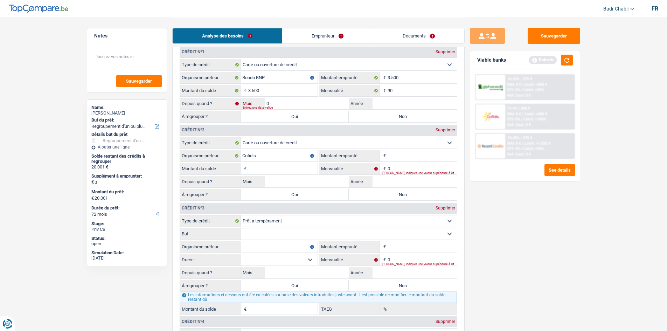
type input "03"
type input "2023"
click at [383, 117] on label "Non" at bounding box center [403, 116] width 108 height 11
click at [383, 117] on input "Non" at bounding box center [403, 116] width 108 height 11
radio input "true"
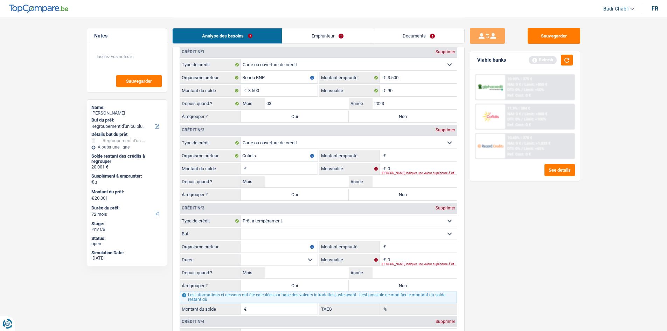
select select
select select "24"
select select
select select "24"
select select
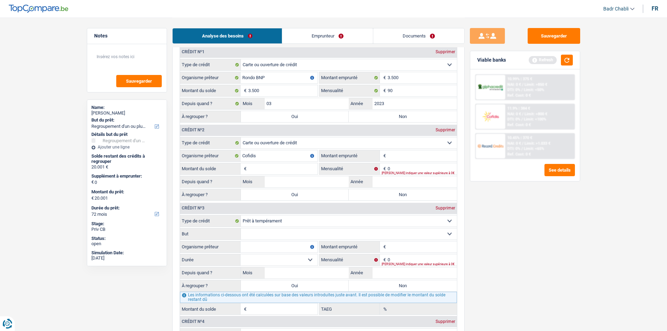
select select "24"
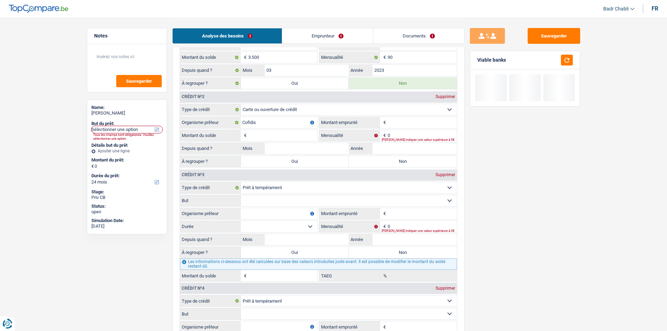
scroll to position [455, 0]
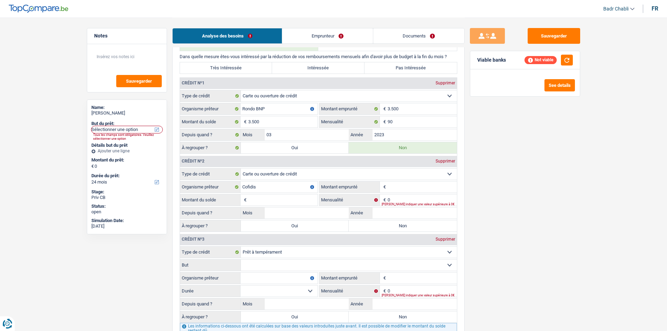
click at [308, 150] on label "Oui" at bounding box center [295, 147] width 108 height 11
click at [308, 150] on input "Oui" at bounding box center [295, 147] width 108 height 11
radio input "true"
radio input "false"
type input "3.500"
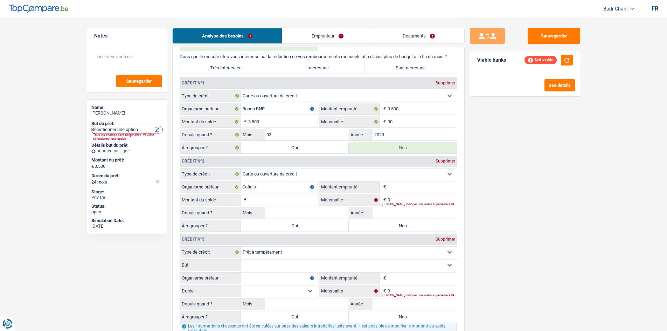
select select "refinancing"
select select "30"
select select "refinancing"
select select "30"
select select "refinancing"
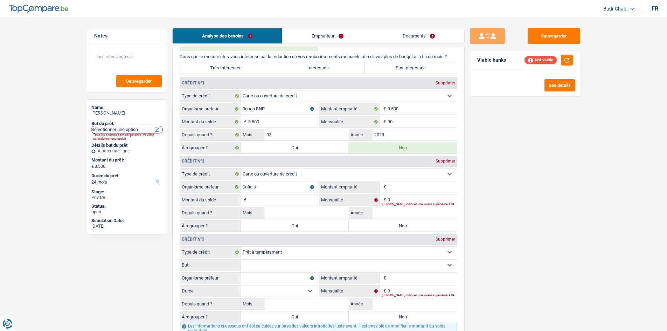
select select "30"
select select "refinancing"
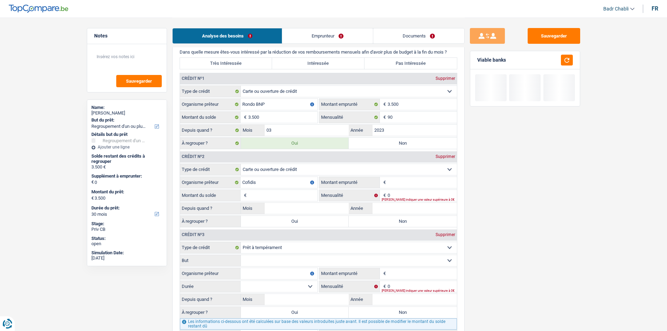
scroll to position [595, 0]
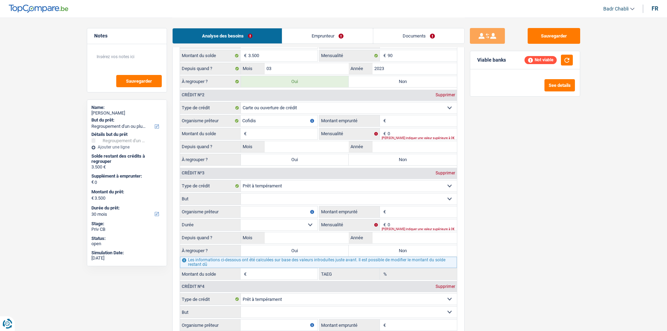
click at [399, 116] on input "Montant emprunté" at bounding box center [422, 120] width 69 height 11
click at [401, 122] on input "Montant emprunté" at bounding box center [422, 120] width 69 height 11
type input "4.000"
click at [305, 137] on input "Montant du solde" at bounding box center [282, 133] width 69 height 11
click at [308, 133] on input "4.000" at bounding box center [282, 133] width 69 height 11
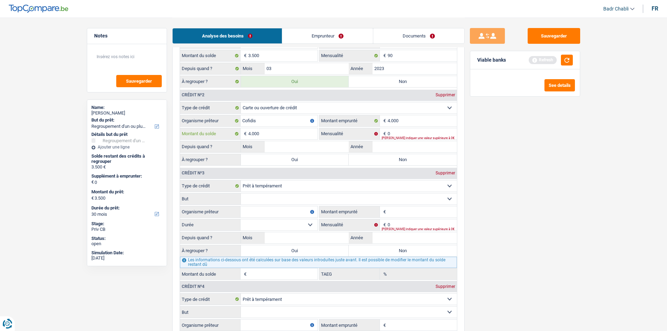
click at [308, 133] on input "4.000" at bounding box center [282, 133] width 69 height 11
type input "4.000"
click at [406, 128] on input "0" at bounding box center [422, 133] width 69 height 11
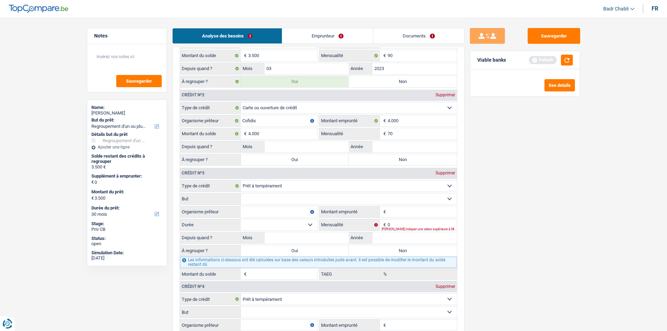
type input "70"
click at [302, 143] on input "Mois" at bounding box center [307, 146] width 84 height 11
type input "03"
type input "2024"
click at [300, 160] on label "Oui" at bounding box center [295, 159] width 108 height 11
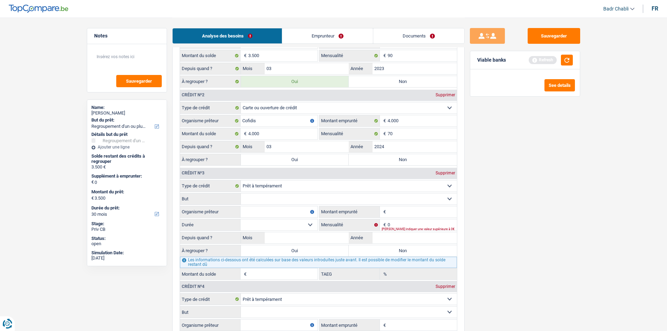
click at [300, 160] on input "Oui" at bounding box center [295, 159] width 108 height 11
radio input "true"
type input "7.500"
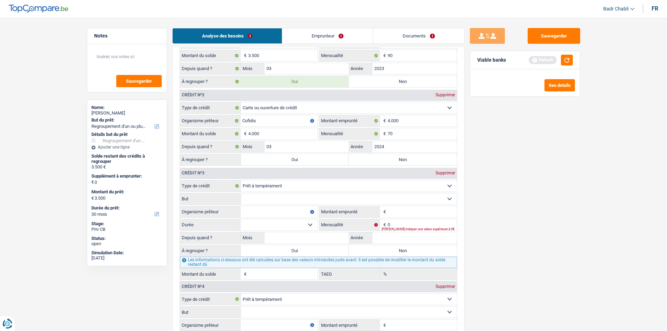
type input "7.500"
select select "42"
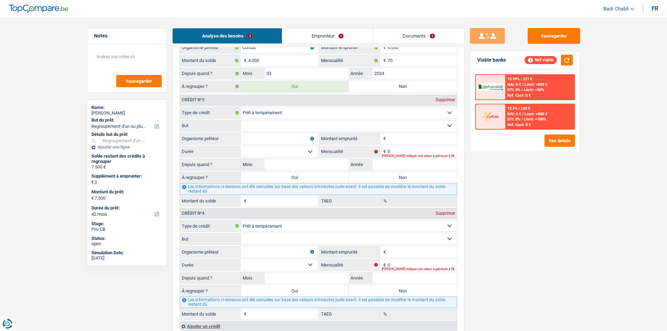
scroll to position [665, 0]
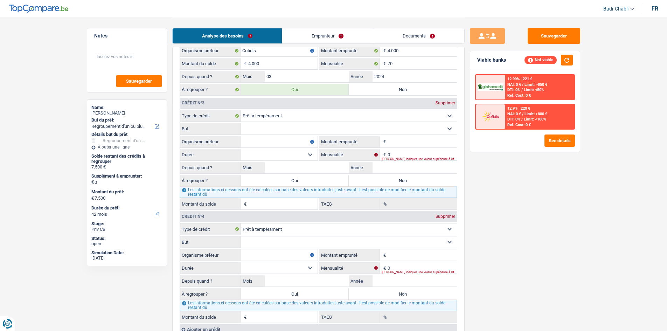
click at [316, 129] on select "Confort maison: meubles, textile, peinture, électroménager, outillage non-profe…" at bounding box center [349, 128] width 216 height 11
select select "familyEvent"
click at [241, 123] on select "Confort maison: meubles, textile, peinture, électroménager, outillage non-profe…" at bounding box center [349, 128] width 216 height 11
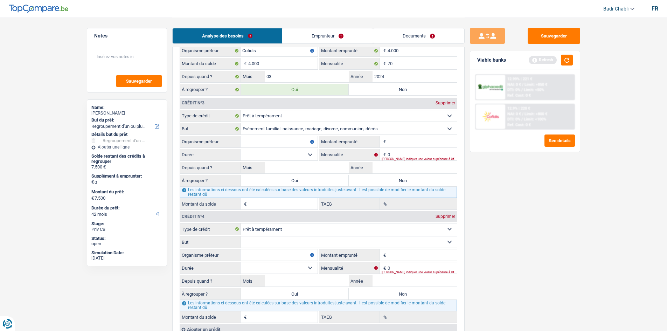
click at [280, 145] on input "Organisme prêteur" at bounding box center [279, 141] width 77 height 11
type input "Cofidis"
type input "5.000"
click at [276, 158] on select "12 mois 18 mois 24 mois 30 mois 36 mois Sélectionner une option" at bounding box center [279, 154] width 77 height 11
select select "36"
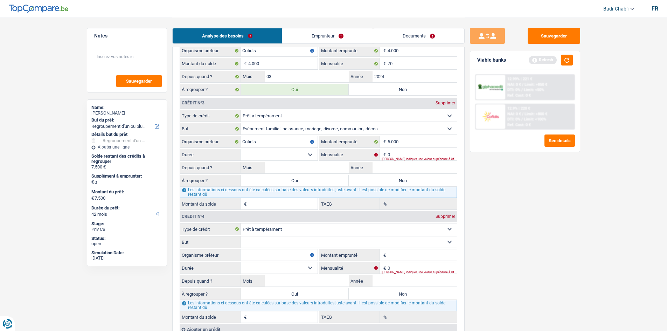
click at [241, 149] on select "12 mois 18 mois 24 mois 30 mois 36 mois Sélectionner une option" at bounding box center [279, 154] width 77 height 11
click at [405, 139] on input "5.000" at bounding box center [422, 141] width 69 height 11
type input "500"
select select
type input "5.001"
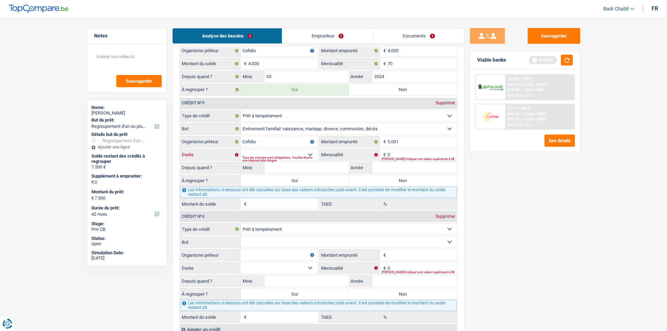
click at [291, 153] on select "12 mois 18 mois 24 mois 30 mois 36 mois Sélectionner une option" at bounding box center [279, 154] width 77 height 11
select select "36"
click at [241, 149] on select "12 mois 18 mois 24 mois 30 mois 36 mois Sélectionner une option" at bounding box center [279, 154] width 77 height 11
click at [333, 162] on input "Mois" at bounding box center [307, 167] width 84 height 11
click at [335, 168] on input "Mois" at bounding box center [307, 167] width 84 height 11
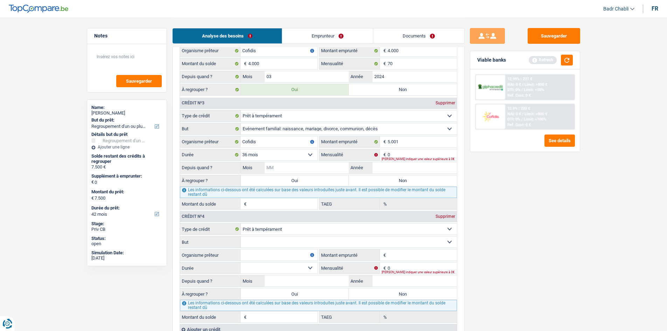
click at [335, 168] on input "Mois" at bounding box center [307, 167] width 84 height 11
type input "10"
type input "2024"
type input "1"
type input "0,00"
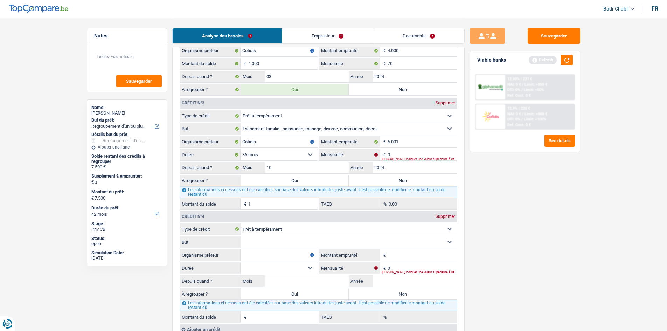
click at [313, 180] on label "Oui" at bounding box center [295, 180] width 108 height 11
click at [313, 180] on input "Oui" at bounding box center [295, 180] width 108 height 11
radio input "true"
type input "7.501"
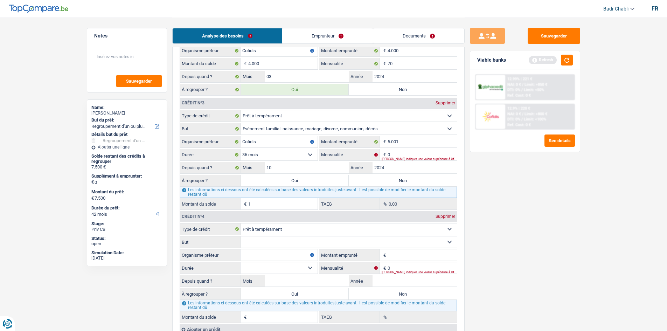
type input "7.501"
select select "48"
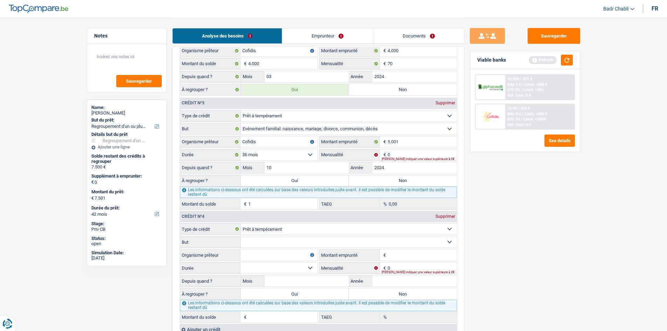
select select "48"
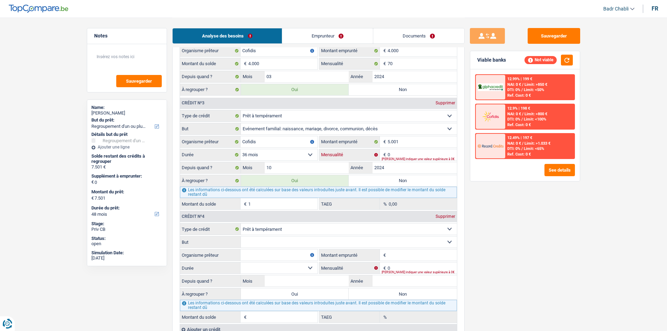
click at [407, 151] on input "0" at bounding box center [422, 154] width 69 height 11
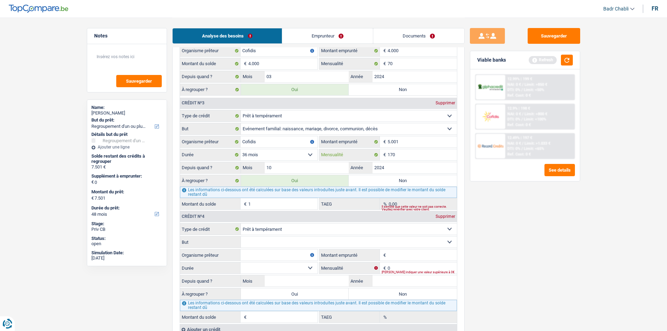
type input "170"
type input "3.683"
type input "14,50"
click at [411, 175] on div "À regrouper ? Oui Non" at bounding box center [318, 181] width 277 height 12
click at [411, 179] on label "Non" at bounding box center [403, 180] width 108 height 11
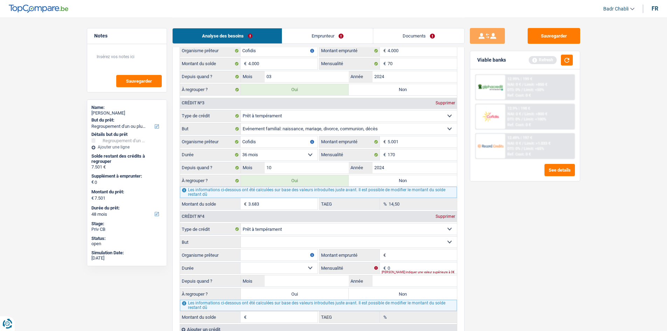
click at [411, 179] on input "Non" at bounding box center [403, 180] width 108 height 11
radio input "true"
select select "42"
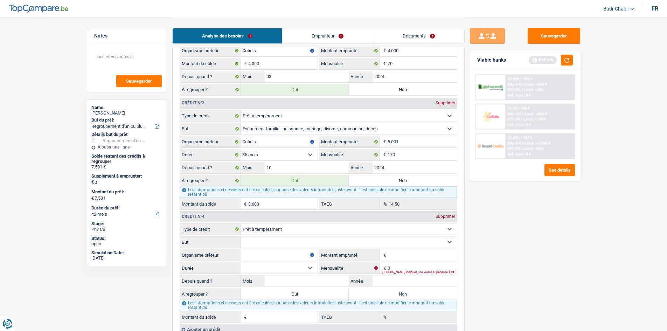
radio input "false"
type input "7.500"
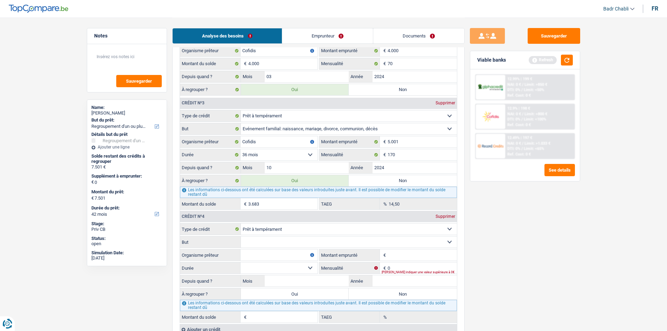
type input "7.500"
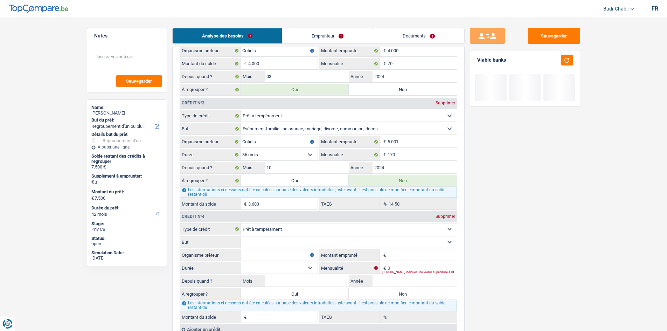
click at [333, 178] on label "Oui" at bounding box center [295, 180] width 108 height 11
click at [333, 178] on input "Oui" at bounding box center [295, 180] width 108 height 11
radio input "true"
radio input "false"
type input "11.183"
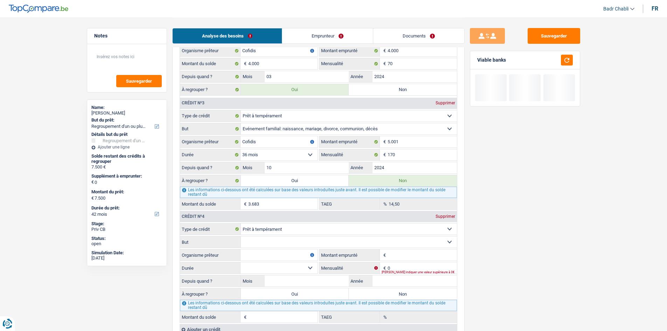
type input "11.183"
select select "60"
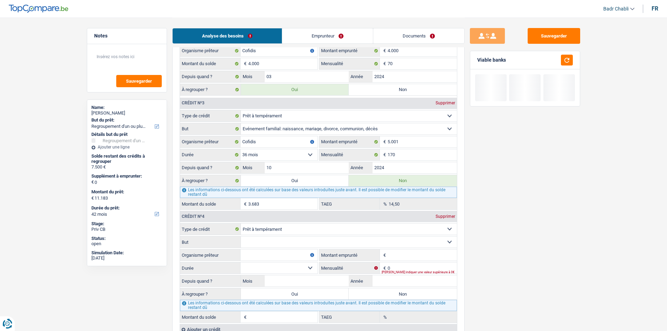
select select "60"
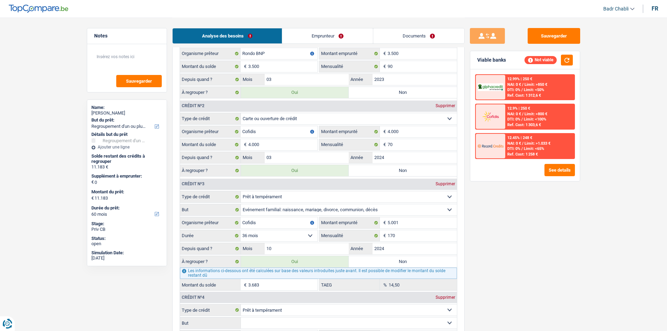
scroll to position [700, 0]
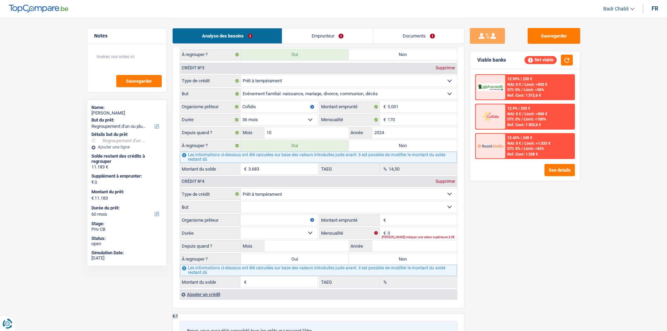
click at [294, 171] on input "3.683" at bounding box center [282, 168] width 69 height 11
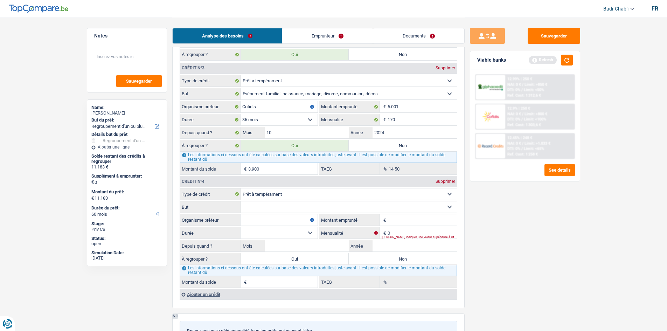
type input "3.900"
click at [389, 145] on label "Non" at bounding box center [403, 145] width 108 height 11
click at [389, 145] on input "Non" at bounding box center [403, 145] width 108 height 11
radio input "true"
select select "42"
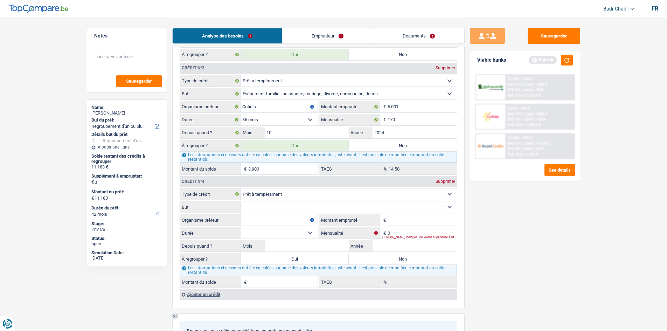
select select "42"
radio input "false"
type input "7.500"
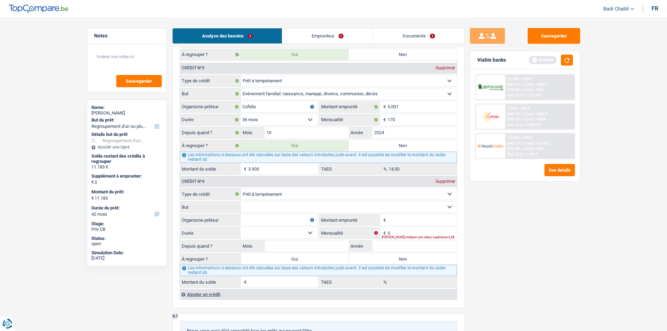
type input "7.500"
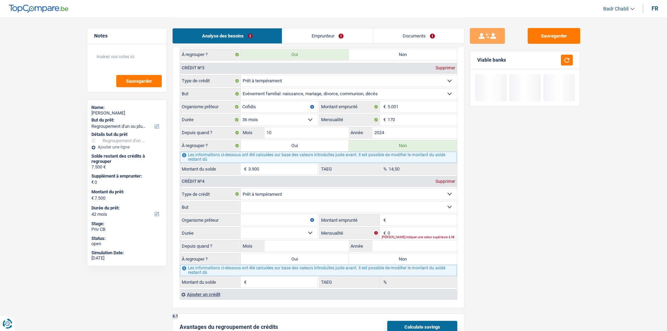
click at [318, 152] on div "Les informations ci-dessous ont été calculées sur base des valeurs introduites …" at bounding box center [318, 157] width 277 height 11
click at [318, 151] on label "Oui" at bounding box center [295, 145] width 108 height 11
click at [318, 151] on input "Oui" at bounding box center [295, 145] width 108 height 11
radio input "true"
radio input "false"
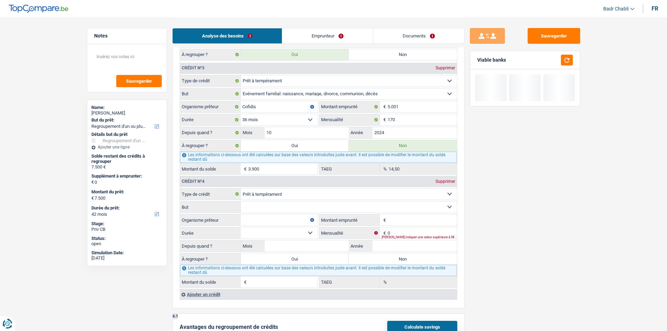
type input "11.400"
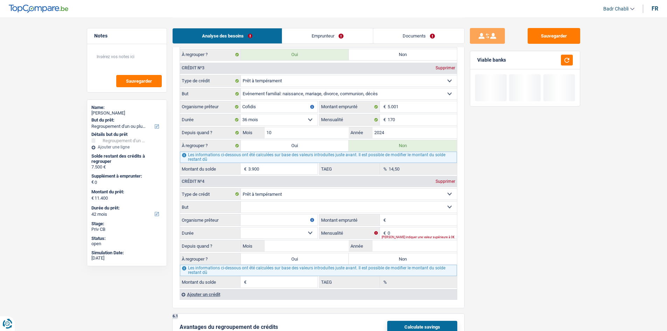
select select "60"
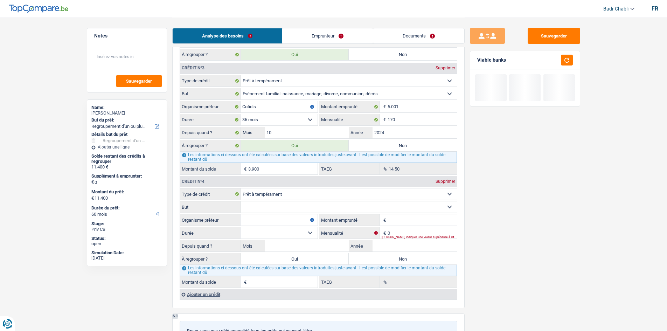
click at [281, 170] on input "3.900" at bounding box center [282, 168] width 69 height 11
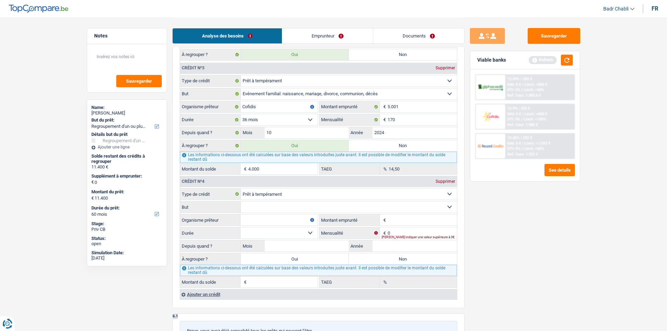
type input "4.000"
click at [403, 154] on div "Les informations ci-dessous ont été calculées sur base des valeurs introduites …" at bounding box center [318, 157] width 277 height 11
click at [401, 151] on label "Non" at bounding box center [403, 145] width 108 height 11
click at [401, 151] on input "Non" at bounding box center [403, 145] width 108 height 11
radio input "true"
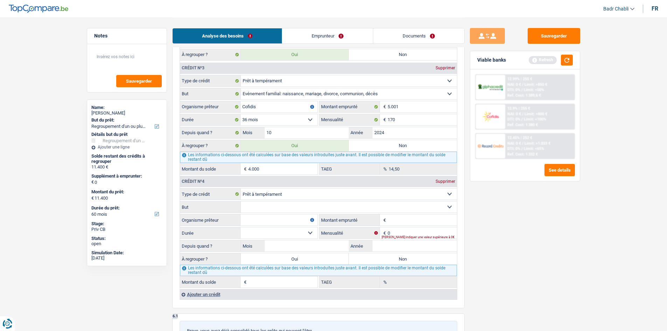
select select "42"
radio input "false"
type input "7.500"
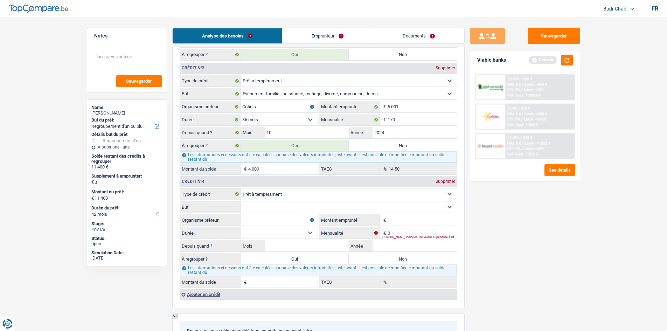
type input "7.500"
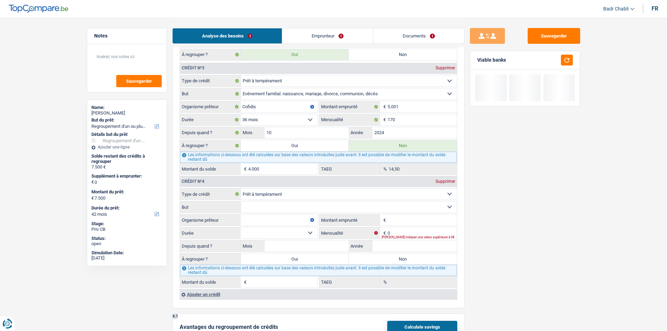
click at [339, 152] on div "Les informations ci-dessous ont été calculées sur base des valeurs introduites …" at bounding box center [318, 157] width 277 height 11
click at [333, 147] on label "Oui" at bounding box center [295, 145] width 108 height 11
click at [333, 147] on input "Oui" at bounding box center [295, 145] width 108 height 11
radio input "true"
radio input "false"
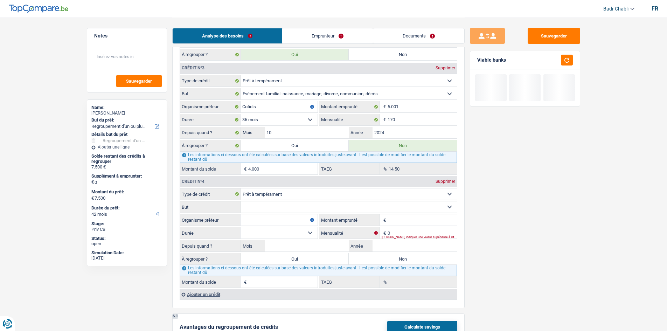
type input "11.500"
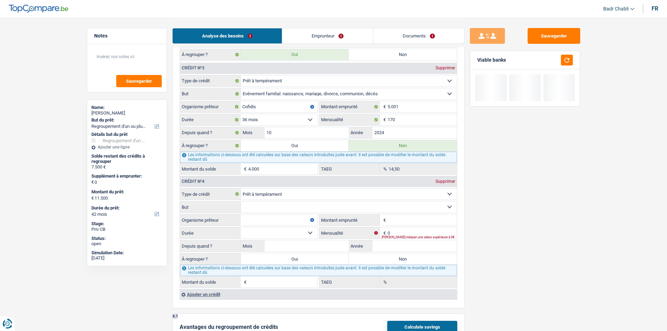
select select "60"
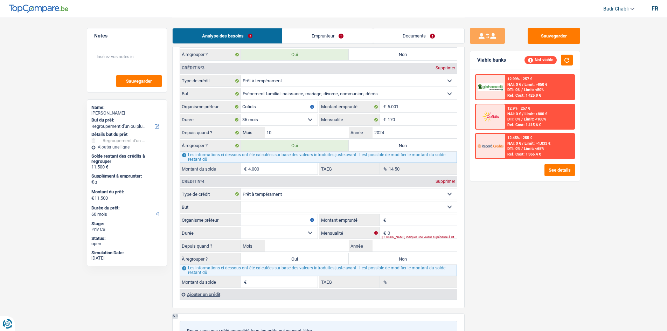
click at [336, 210] on select "Confort maison: meubles, textile, peinture, électroménager, outillage non-profe…" at bounding box center [349, 206] width 216 height 11
select select "homeFurnishingOrRelocation"
click at [241, 201] on select "Confort maison: meubles, textile, peinture, électroménager, outillage non-profe…" at bounding box center [349, 206] width 216 height 11
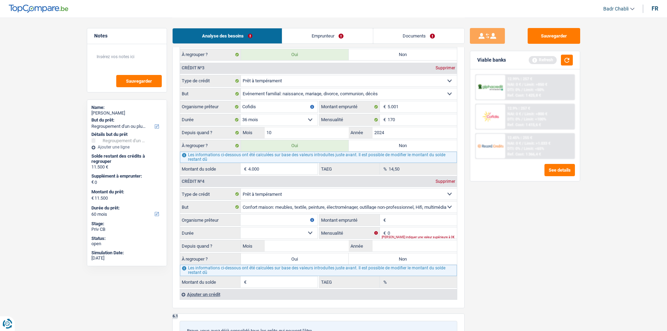
click at [278, 225] on input "Organisme prêteur" at bounding box center [279, 219] width 77 height 11
click at [271, 214] on input "Organisme prêteur" at bounding box center [279, 219] width 77 height 11
type input "Record"
type input "6.000"
click at [280, 232] on select "12 mois 18 mois 24 mois 30 mois 36 mois 42 mois Sélectionner une option" at bounding box center [279, 232] width 77 height 11
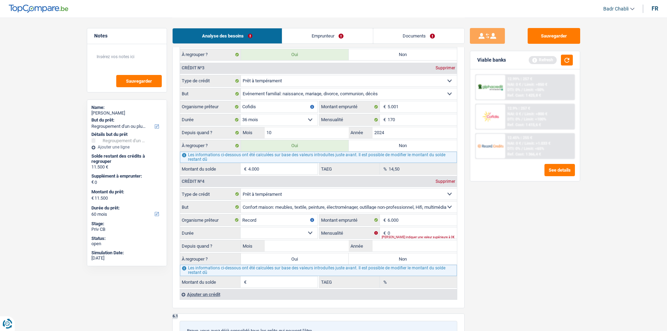
click at [284, 233] on select "12 mois 18 mois 24 mois 30 mois 36 mois 42 mois Sélectionner une option" at bounding box center [279, 232] width 77 height 11
click at [292, 248] on input "Mois" at bounding box center [307, 245] width 84 height 11
type input "05"
type input "2025"
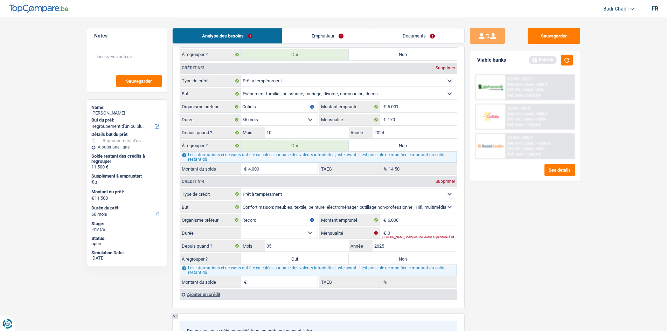
click at [369, 259] on label "Non" at bounding box center [403, 258] width 108 height 11
click at [369, 259] on input "Non" at bounding box center [403, 258] width 108 height 11
radio input "true"
click at [399, 233] on input "0" at bounding box center [422, 232] width 69 height 11
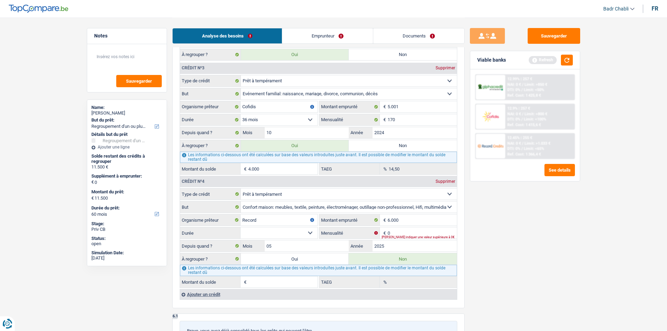
click at [319, 234] on label "Mensualité" at bounding box center [349, 232] width 61 height 11
click at [388, 234] on input "0" at bounding box center [422, 232] width 69 height 11
click at [302, 230] on select "12 mois 18 mois 24 mois 30 mois 36 mois 42 mois Sélectionner une option" at bounding box center [279, 232] width 77 height 11
select select "42"
click at [241, 227] on select "12 mois 18 mois 24 mois 30 mois 36 mois 42 mois Sélectionner une option" at bounding box center [279, 232] width 77 height 11
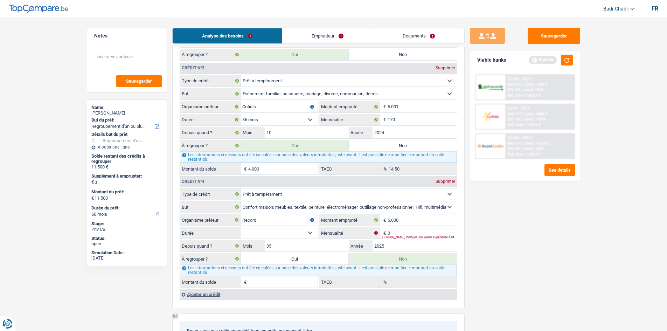
type input "1"
type input "0,00"
click at [392, 230] on input "0" at bounding box center [422, 232] width 69 height 11
type input "176"
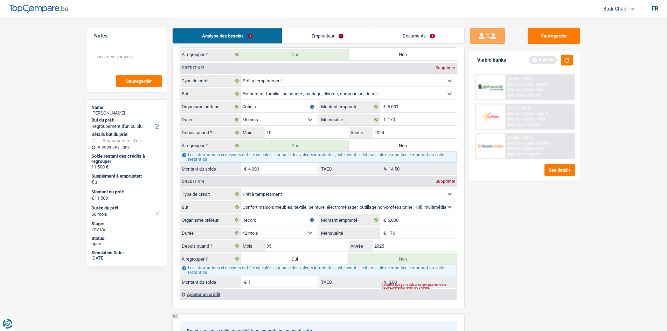
type input "5.532"
type input "12,82"
click at [567, 210] on div "Sauvegarder Viable banks Refresh 12.99% | 257 € NAI: 0 € / Limit: >850 € DTI: 0…" at bounding box center [525, 174] width 121 height 292
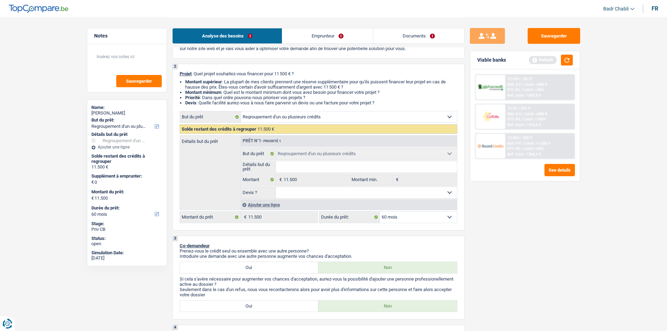
scroll to position [0, 0]
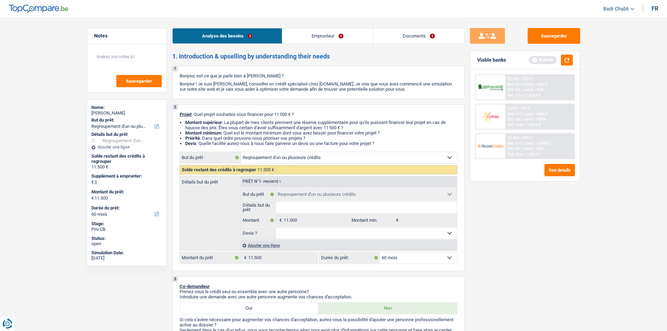
click at [272, 246] on div "Ajouter une ligne" at bounding box center [349, 245] width 216 height 10
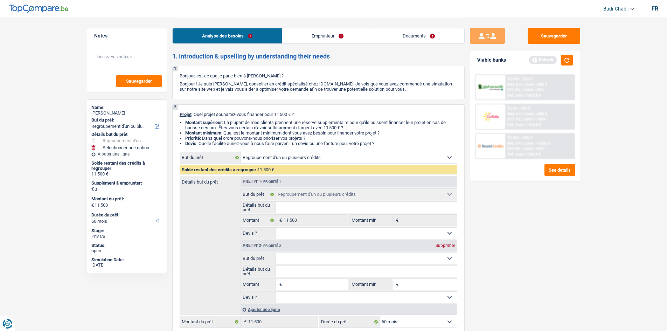
click at [321, 285] on input "Montant" at bounding box center [316, 284] width 64 height 11
type input "5"
type input "57"
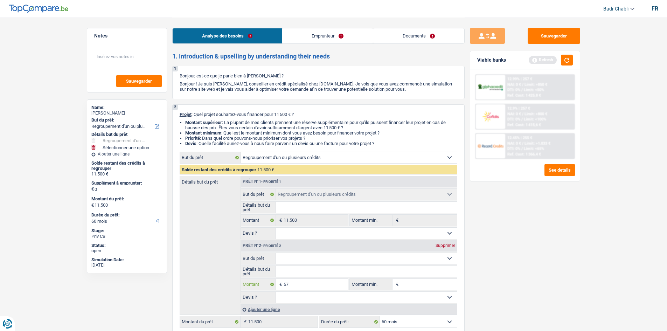
type input "570"
type input "5.700"
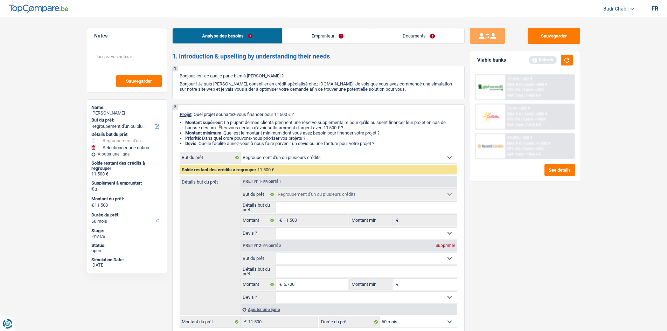
type input "5.700"
type input "17.200"
click at [326, 258] on select "Confort maison: meubles, textile, peinture, électroménager, outillage non-profe…" at bounding box center [366, 258] width 181 height 11
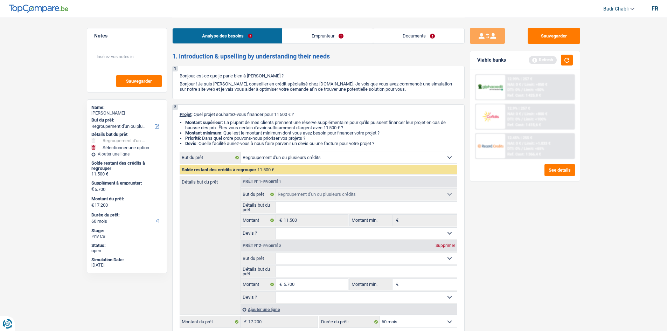
select select "84"
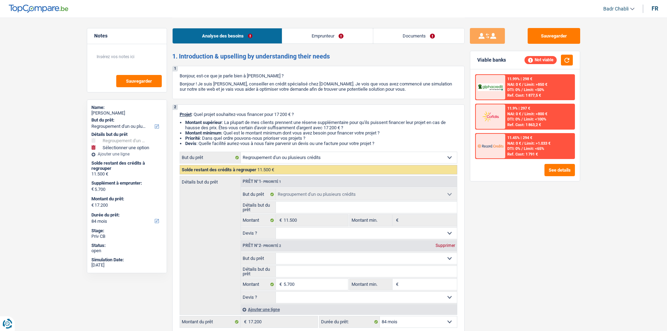
select select "other"
click at [276, 253] on select "Confort maison: meubles, textile, peinture, électroménager, outillage non-profe…" at bounding box center [366, 258] width 181 height 11
select select "other"
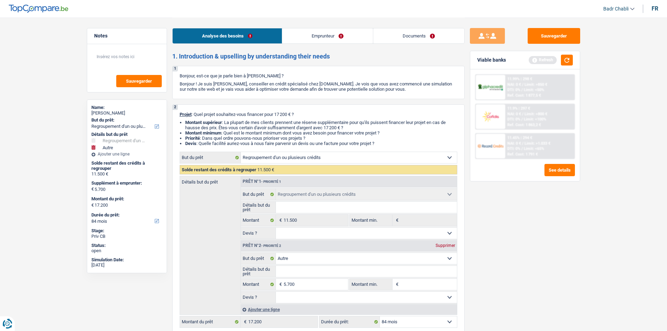
click at [298, 274] on input "Détails but du prêt" at bounding box center [366, 271] width 181 height 11
type input "R"
type input "Re"
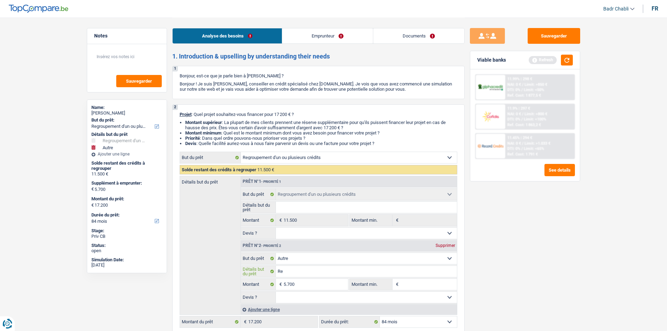
type input "Rem"
type input "Remb"
type input "Rembo"
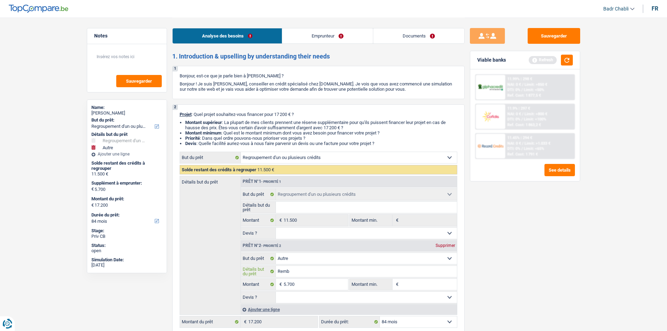
type input "Rembo"
type input "Rembou"
type input "Rembour"
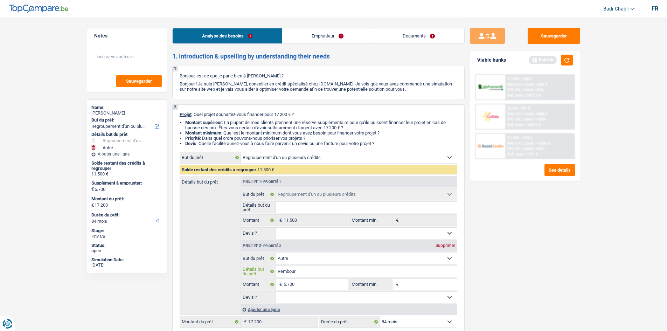
type input "Rembours"
type input "Rembourse"
type input "Rembourser"
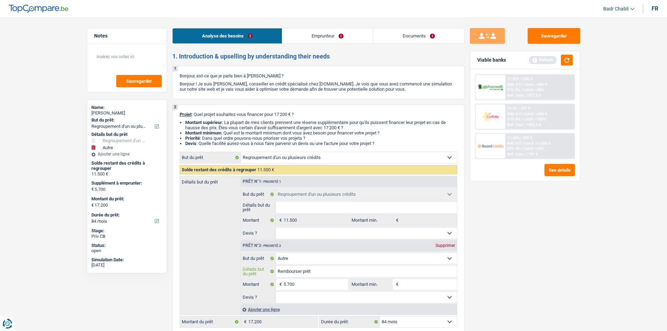
click at [322, 273] on input "Rembourser prêt" at bounding box center [366, 271] width 181 height 11
click at [427, 291] on fieldset "Oui Non Non répondu Sélectionner une option Devis ? Tous les champs sont obliga…" at bounding box center [349, 297] width 216 height 12
click at [423, 285] on input "Montant min." at bounding box center [428, 284] width 57 height 11
paste input "5.700"
click at [335, 297] on select "Oui Non Non répondu Sélectionner une option" at bounding box center [366, 297] width 181 height 11
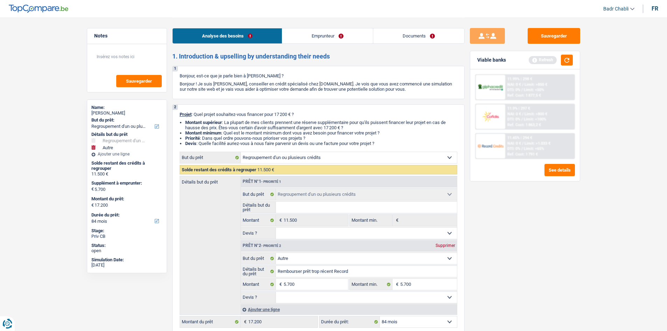
click at [276, 292] on select "Oui Non Non répondu Sélectionner une option" at bounding box center [366, 297] width 181 height 11
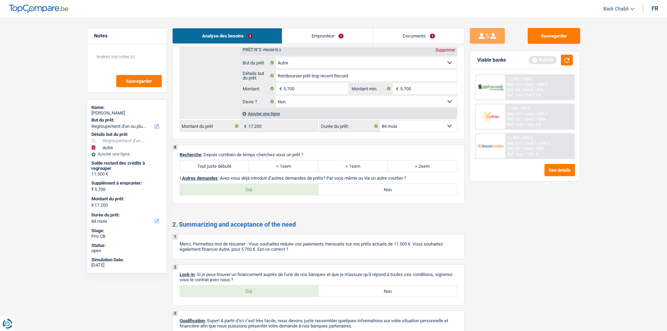
scroll to position [1226, 0]
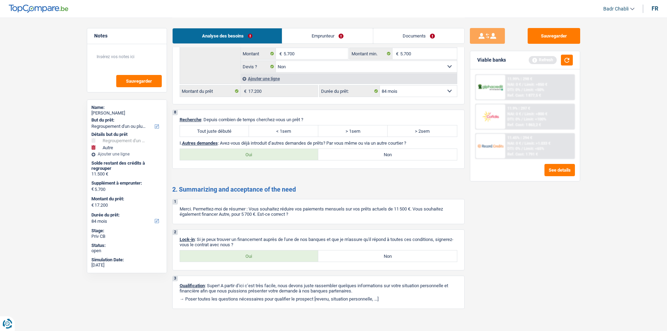
click at [239, 133] on label "Tout juste débuté" at bounding box center [214, 130] width 69 height 11
click at [239, 133] on input "Tout juste débuté" at bounding box center [214, 130] width 69 height 11
click at [338, 159] on label "Non" at bounding box center [387, 154] width 139 height 11
click at [338, 159] on input "Non" at bounding box center [387, 154] width 139 height 11
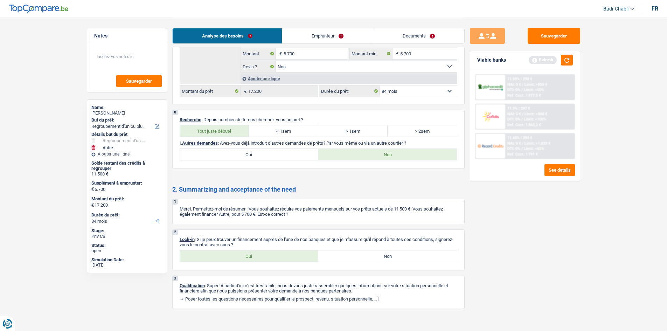
click at [255, 255] on label "Oui" at bounding box center [249, 255] width 139 height 11
click at [255, 255] on input "Oui" at bounding box center [249, 255] width 139 height 11
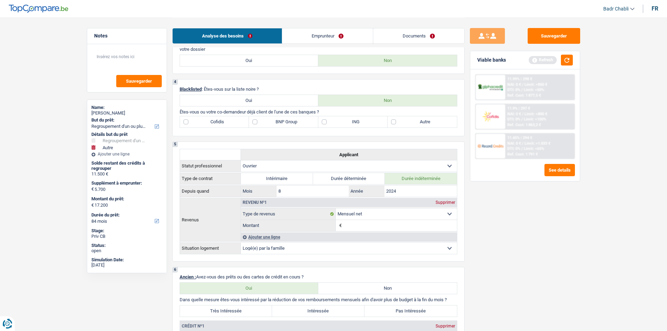
scroll to position [245, 0]
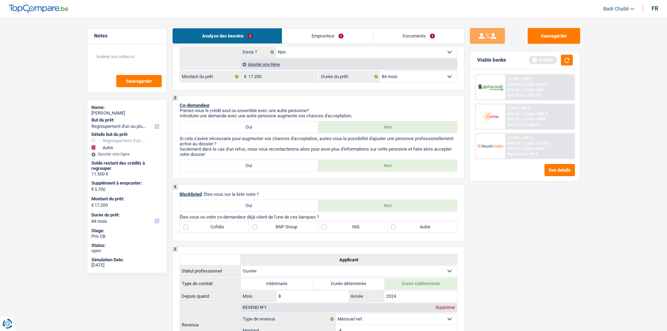
click at [200, 231] on label "Cofidis" at bounding box center [214, 226] width 69 height 11
click at [200, 231] on input "Cofidis" at bounding box center [214, 226] width 69 height 11
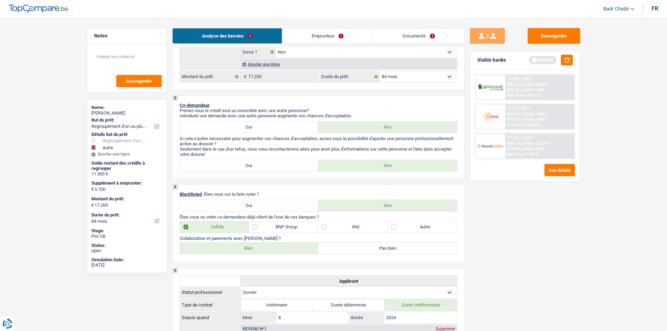
click at [293, 227] on label "BNP Group" at bounding box center [283, 226] width 69 height 11
click at [293, 227] on input "BNP Group" at bounding box center [283, 226] width 69 height 11
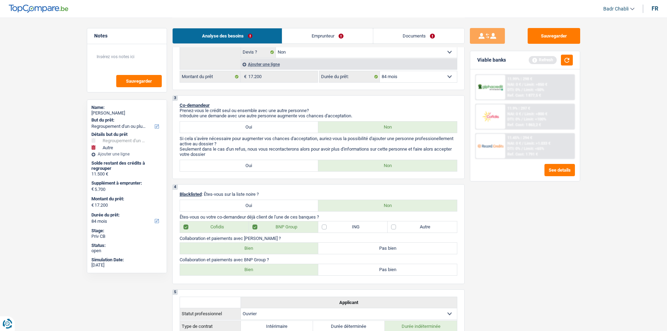
click at [337, 221] on label "ING" at bounding box center [352, 226] width 69 height 11
click at [337, 221] on input "ING" at bounding box center [352, 226] width 69 height 11
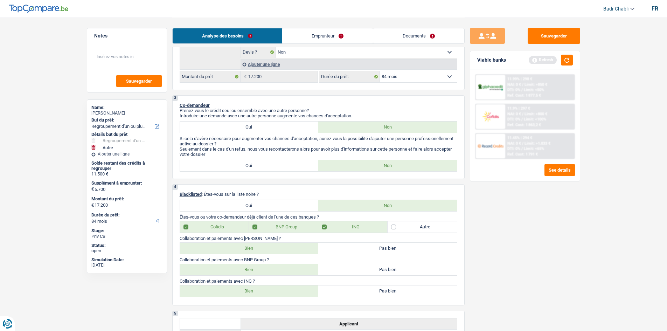
click at [264, 246] on label "Bien" at bounding box center [249, 248] width 139 height 11
click at [264, 246] on input "Bien" at bounding box center [249, 248] width 139 height 11
click at [262, 267] on label "Bien" at bounding box center [249, 269] width 139 height 11
click at [262, 267] on input "Bien" at bounding box center [249, 269] width 139 height 11
click at [268, 289] on label "Bien" at bounding box center [249, 290] width 139 height 11
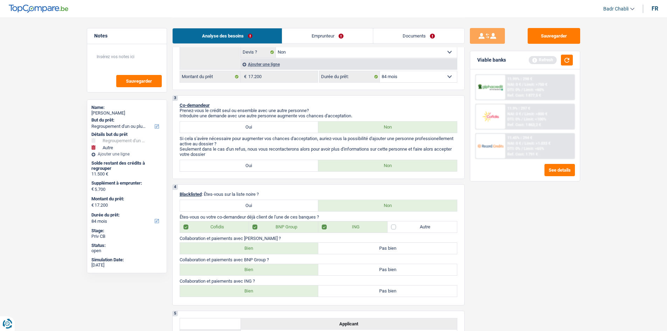
click at [268, 289] on input "Bien" at bounding box center [249, 290] width 139 height 11
click at [268, 295] on label "Bien" at bounding box center [249, 290] width 139 height 11
click at [268, 295] on input "Bien" at bounding box center [249, 290] width 139 height 11
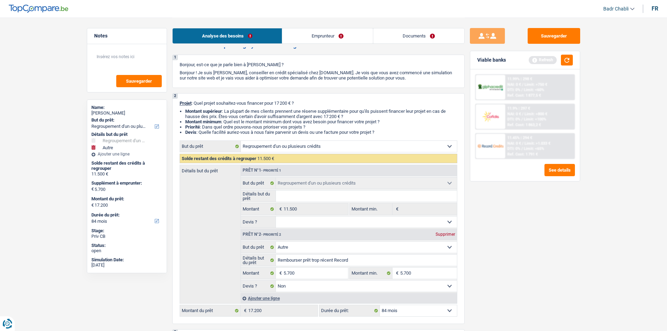
scroll to position [0, 0]
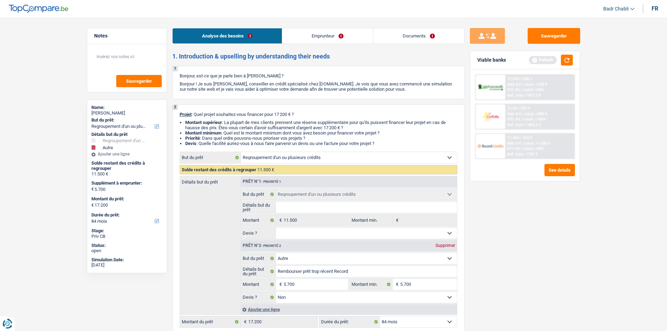
click at [309, 37] on link "Emprunteur" at bounding box center [327, 35] width 91 height 15
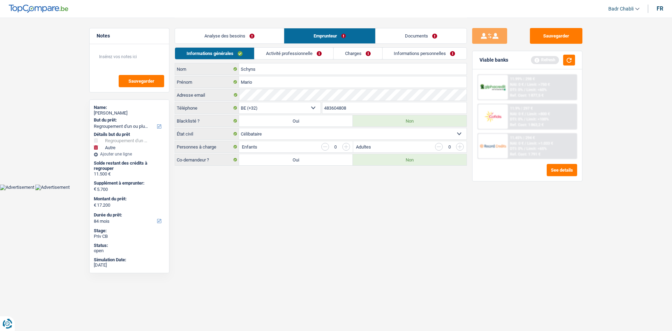
click at [288, 56] on link "Activité professionnelle" at bounding box center [294, 54] width 79 height 12
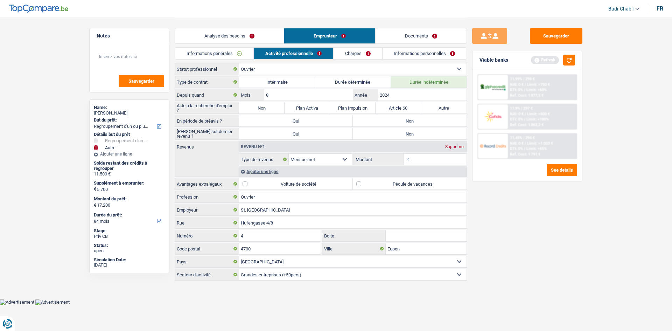
click at [259, 113] on label "Non" at bounding box center [262, 107] width 46 height 11
click at [259, 113] on input "Non" at bounding box center [262, 107] width 46 height 11
click at [407, 121] on label "Non" at bounding box center [410, 120] width 114 height 11
click at [407, 121] on input "Non" at bounding box center [410, 120] width 114 height 11
click at [407, 133] on label "Non" at bounding box center [410, 133] width 114 height 11
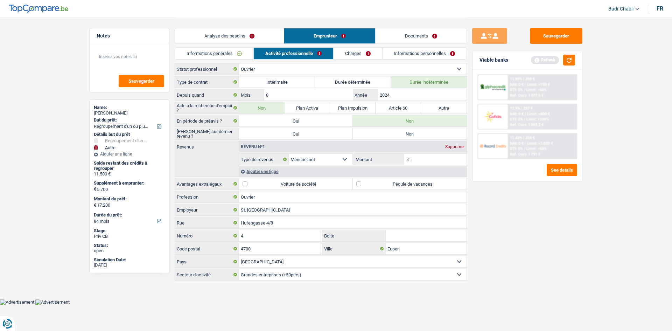
click at [407, 133] on input "Non" at bounding box center [410, 133] width 114 height 11
click at [354, 181] on label "Pécule de vacances" at bounding box center [410, 183] width 114 height 11
click at [354, 181] on input "Pécule de vacances" at bounding box center [410, 183] width 114 height 11
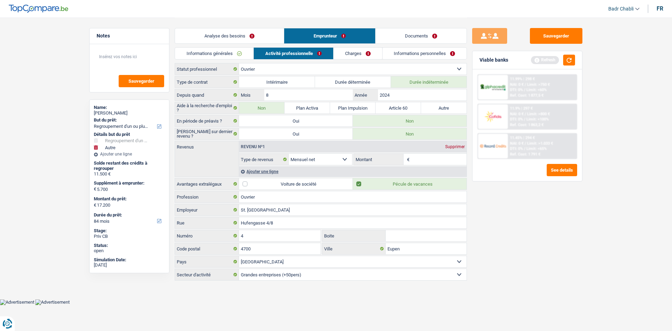
click at [417, 159] on input "Montant" at bounding box center [440, 159] width 56 height 11
click at [423, 160] on input "Montant" at bounding box center [440, 159] width 56 height 11
click at [279, 171] on div "Ajouter une ligne" at bounding box center [353, 171] width 228 height 10
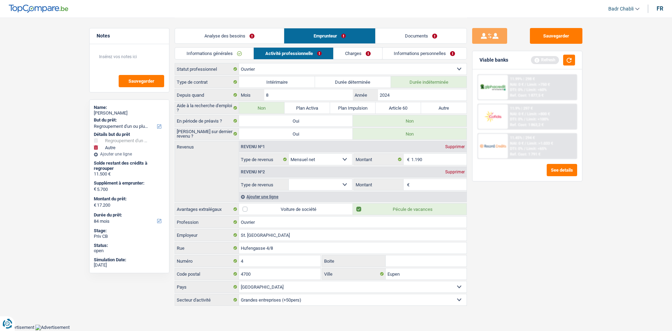
click at [323, 180] on select "Allocation d'handicap Allocations chômage Allocations familiales Chèques repas …" at bounding box center [320, 184] width 63 height 11
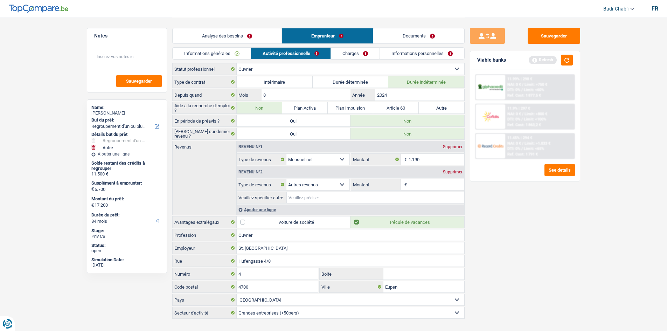
click at [362, 200] on input "Veuillez spécifier autre" at bounding box center [376, 197] width 178 height 11
click at [438, 185] on input "Montant" at bounding box center [437, 184] width 56 height 11
click at [356, 53] on link "Charges" at bounding box center [355, 54] width 49 height 12
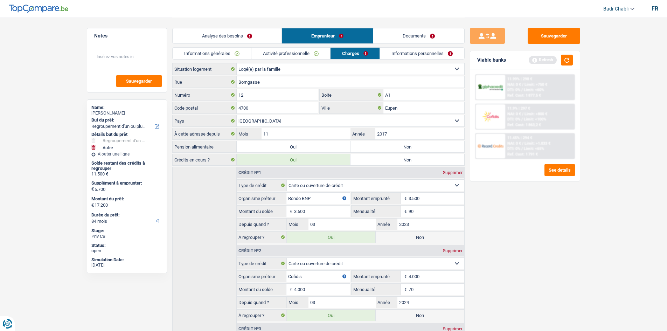
click at [377, 147] on label "Non" at bounding box center [408, 146] width 114 height 11
click at [377, 147] on input "Non" at bounding box center [408, 146] width 114 height 11
click at [142, 62] on textarea at bounding box center [127, 59] width 70 height 21
click at [429, 50] on link "Informations personnelles" at bounding box center [422, 54] width 84 height 12
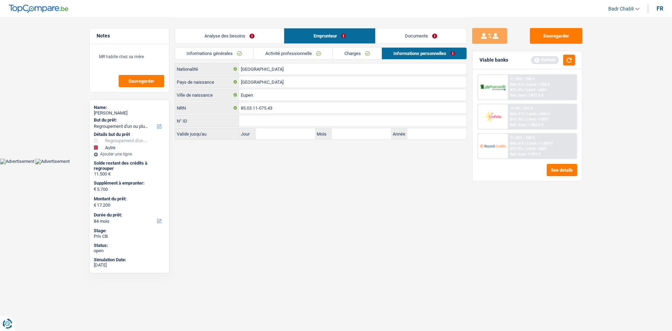
click at [424, 37] on link "Documents" at bounding box center [421, 35] width 91 height 15
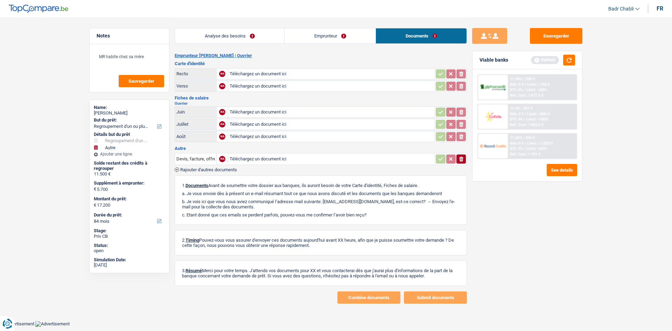
click at [313, 29] on link "Emprunteur" at bounding box center [330, 35] width 91 height 15
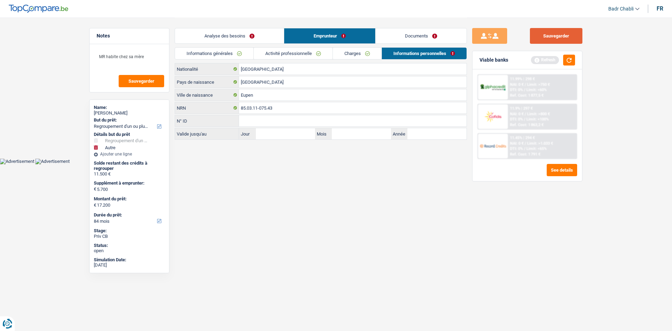
click at [571, 31] on button "Sauvegarder" at bounding box center [556, 36] width 53 height 16
click at [254, 39] on link "Analyse des besoins" at bounding box center [229, 35] width 109 height 15
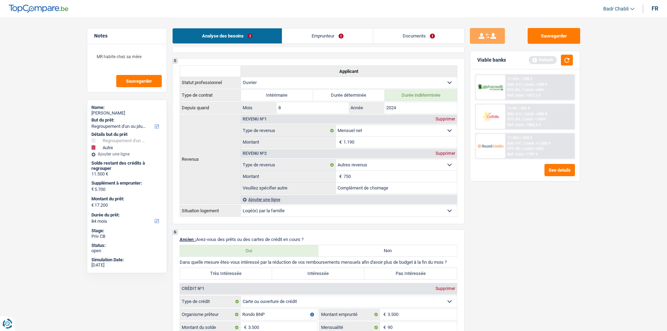
scroll to position [560, 0]
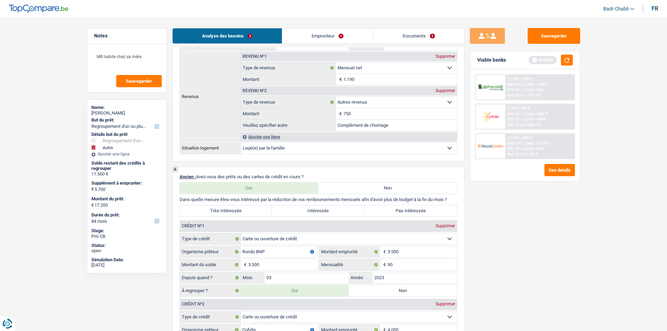
click at [265, 208] on label "Très Intéressée" at bounding box center [226, 210] width 92 height 11
click at [265, 208] on input "Très Intéressée" at bounding box center [226, 210] width 92 height 11
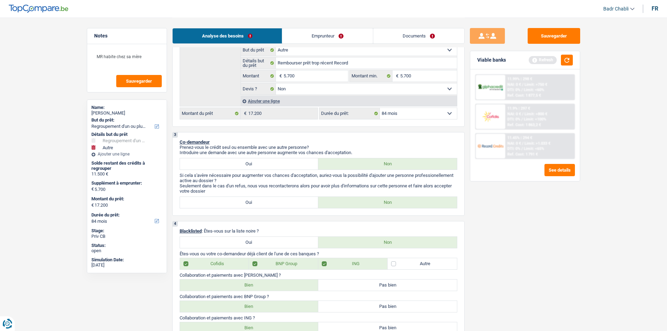
scroll to position [140, 0]
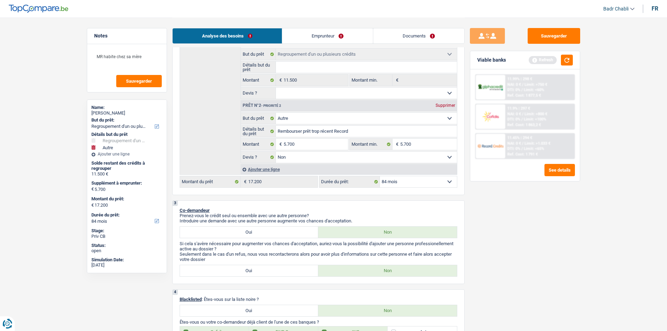
click at [265, 170] on div "Ajouter une ligne" at bounding box center [349, 169] width 216 height 10
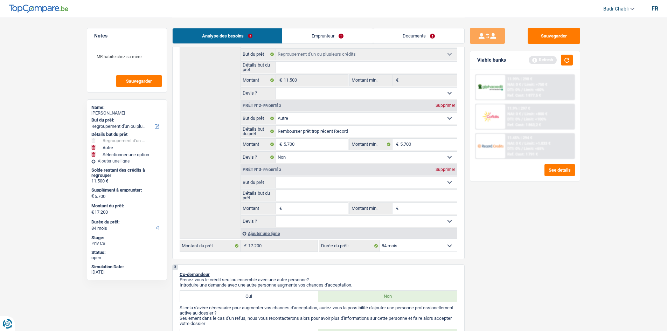
click at [311, 206] on input "Montant" at bounding box center [316, 208] width 64 height 11
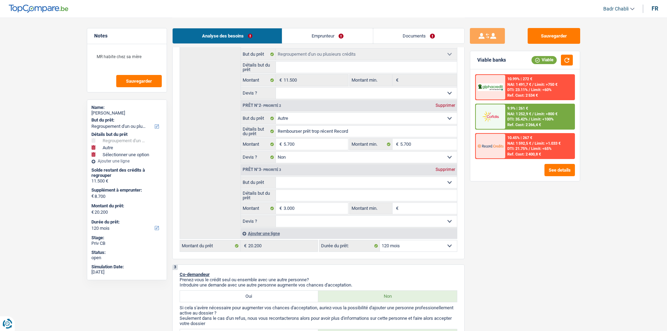
click at [352, 183] on select "Confort maison: meubles, textile, peinture, électroménager, outillage non-profe…" at bounding box center [366, 182] width 181 height 11
click at [276, 177] on select "Confort maison: meubles, textile, peinture, électroménager, outillage non-profe…" at bounding box center [366, 182] width 181 height 11
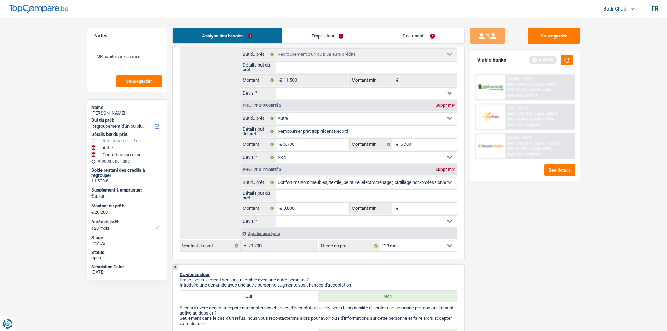
click at [366, 183] on select "Confort maison: meubles, textile, peinture, électroménager, outillage non-profe…" at bounding box center [366, 182] width 181 height 11
click at [362, 190] on input "Détails but du prêt" at bounding box center [366, 195] width 181 height 11
click at [393, 175] on div "Prêt n°3 - Priorité 3 Supprimer" at bounding box center [349, 169] width 216 height 11
click at [391, 181] on select "Confort maison: meubles, textile, peinture, électroménager, outillage non-profe…" at bounding box center [366, 182] width 181 height 11
click at [276, 177] on select "Confort maison: meubles, textile, peinture, électroménager, outillage non-profe…" at bounding box center [366, 182] width 181 height 11
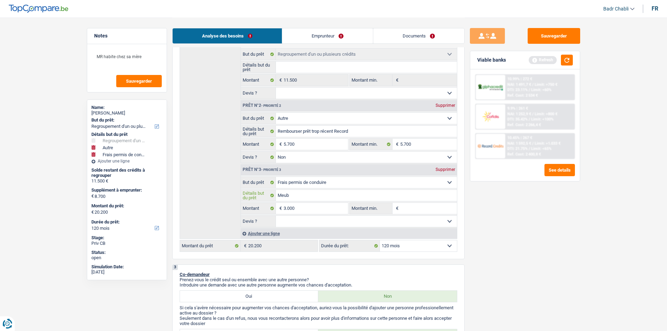
click at [317, 193] on input "Meub" at bounding box center [366, 195] width 181 height 11
click at [336, 209] on input "3.000" at bounding box center [316, 208] width 64 height 11
click at [454, 213] on input "Montant min." at bounding box center [428, 208] width 57 height 11
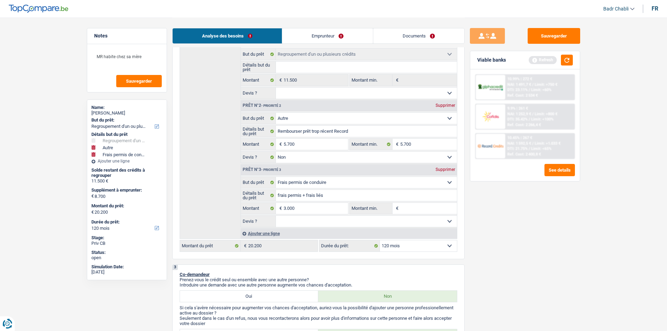
paste input "3.000"
drag, startPoint x: 414, startPoint y: 219, endPoint x: 412, endPoint y: 225, distance: 6.8
click at [414, 219] on select "Oui Non Non répondu Sélectionner une option" at bounding box center [366, 221] width 181 height 11
click at [276, 216] on select "Oui Non Non répondu Sélectionner une option" at bounding box center [366, 221] width 181 height 11
click at [568, 57] on button "button" at bounding box center [567, 60] width 12 height 11
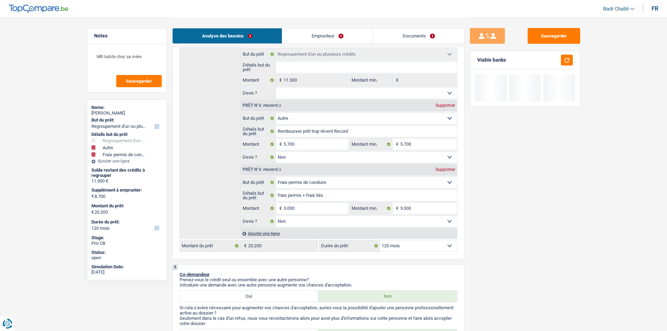
click at [442, 245] on select "12 mois 18 mois 24 mois 30 mois 36 mois 42 mois 48 mois 60 mois 72 mois 84 mois…" at bounding box center [418, 245] width 77 height 11
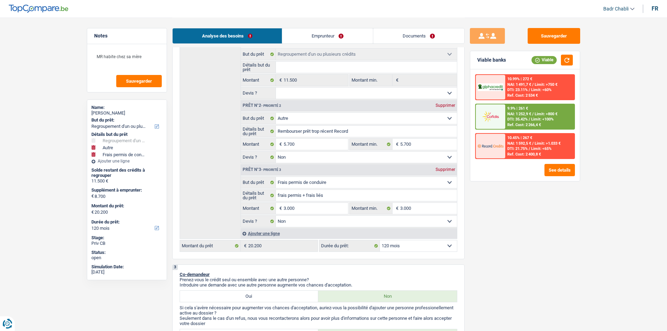
click at [525, 118] on span "DTI: 35.42%" at bounding box center [517, 119] width 20 height 5
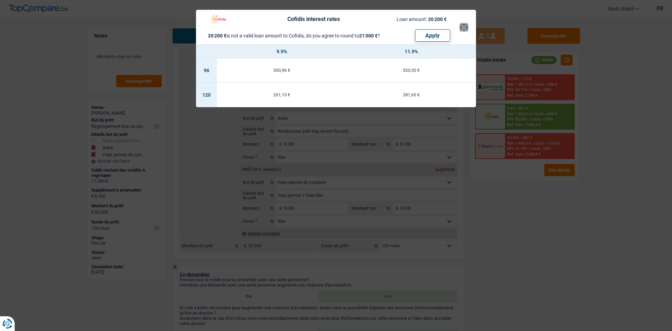
click at [467, 25] on button "×" at bounding box center [464, 27] width 7 height 7
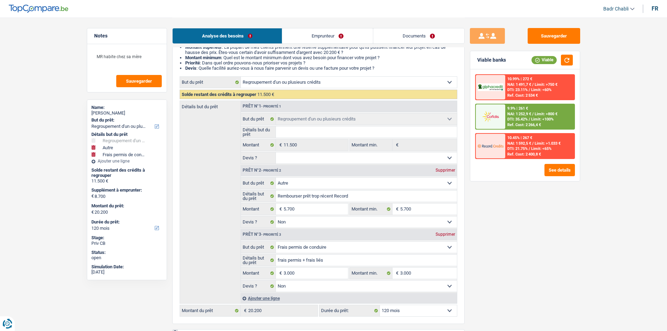
scroll to position [0, 0]
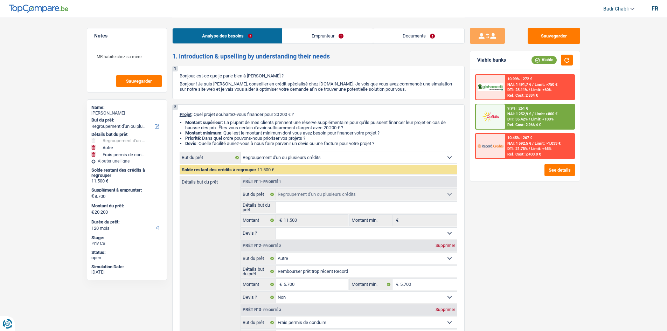
click at [327, 36] on link "Emprunteur" at bounding box center [327, 35] width 91 height 15
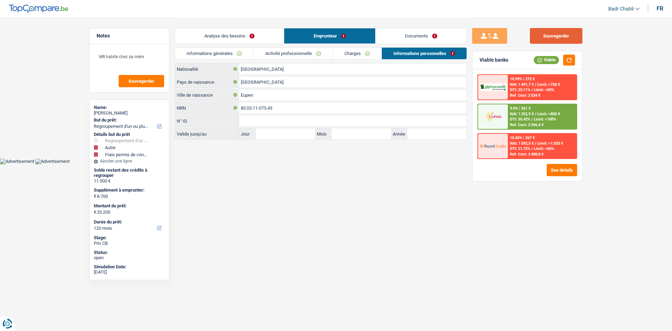
click at [539, 41] on button "Sauvegarder" at bounding box center [556, 36] width 53 height 16
click at [321, 42] on link "Emprunteur" at bounding box center [329, 35] width 91 height 15
click at [317, 49] on link "Activité professionnelle" at bounding box center [293, 54] width 79 height 12
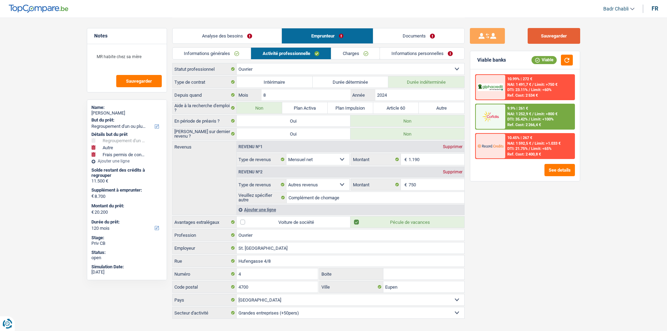
click at [550, 28] on button "Sauvegarder" at bounding box center [554, 36] width 53 height 16
